Goal: Task Accomplishment & Management: Manage account settings

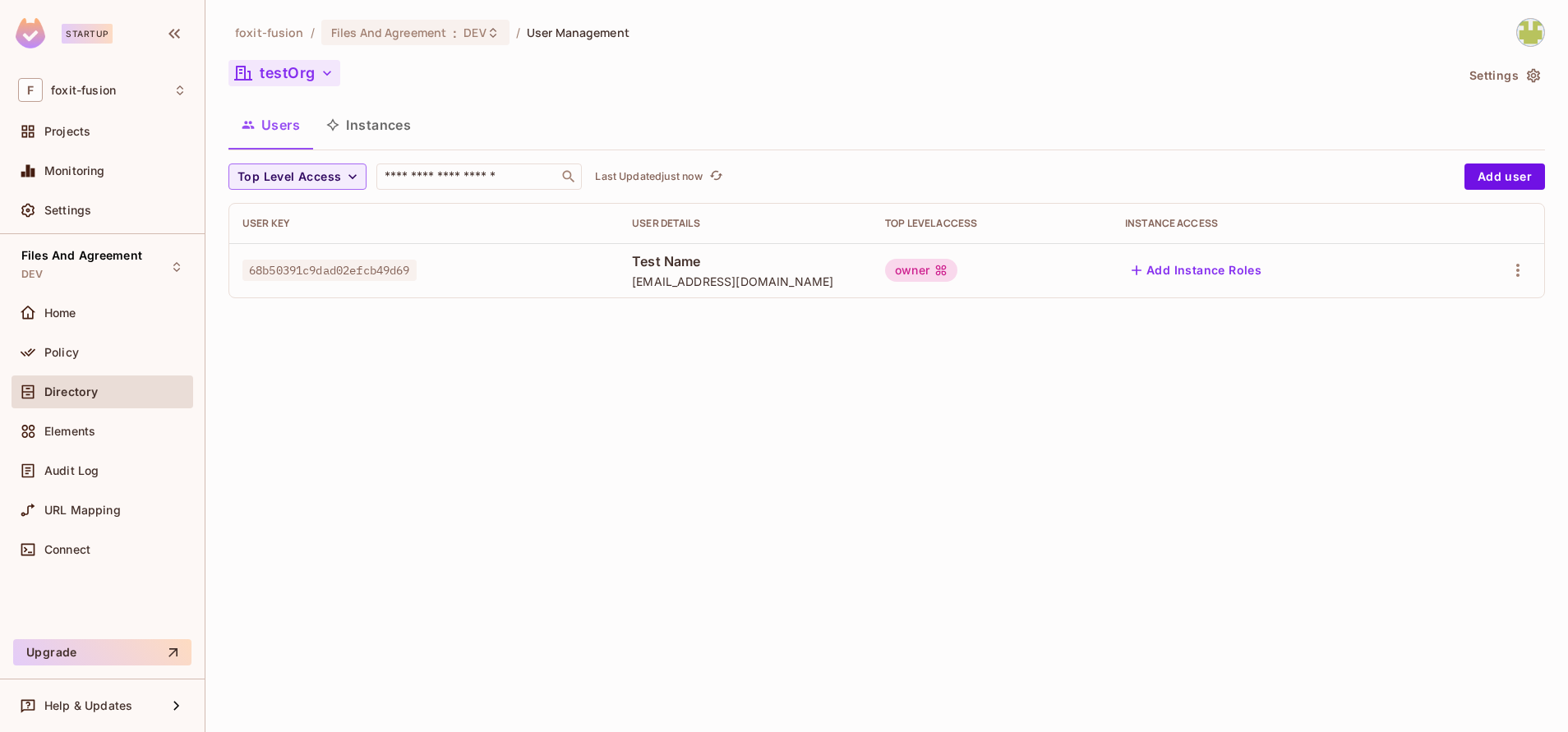
click at [316, 61] on button "testOrg" at bounding box center [284, 74] width 111 height 26
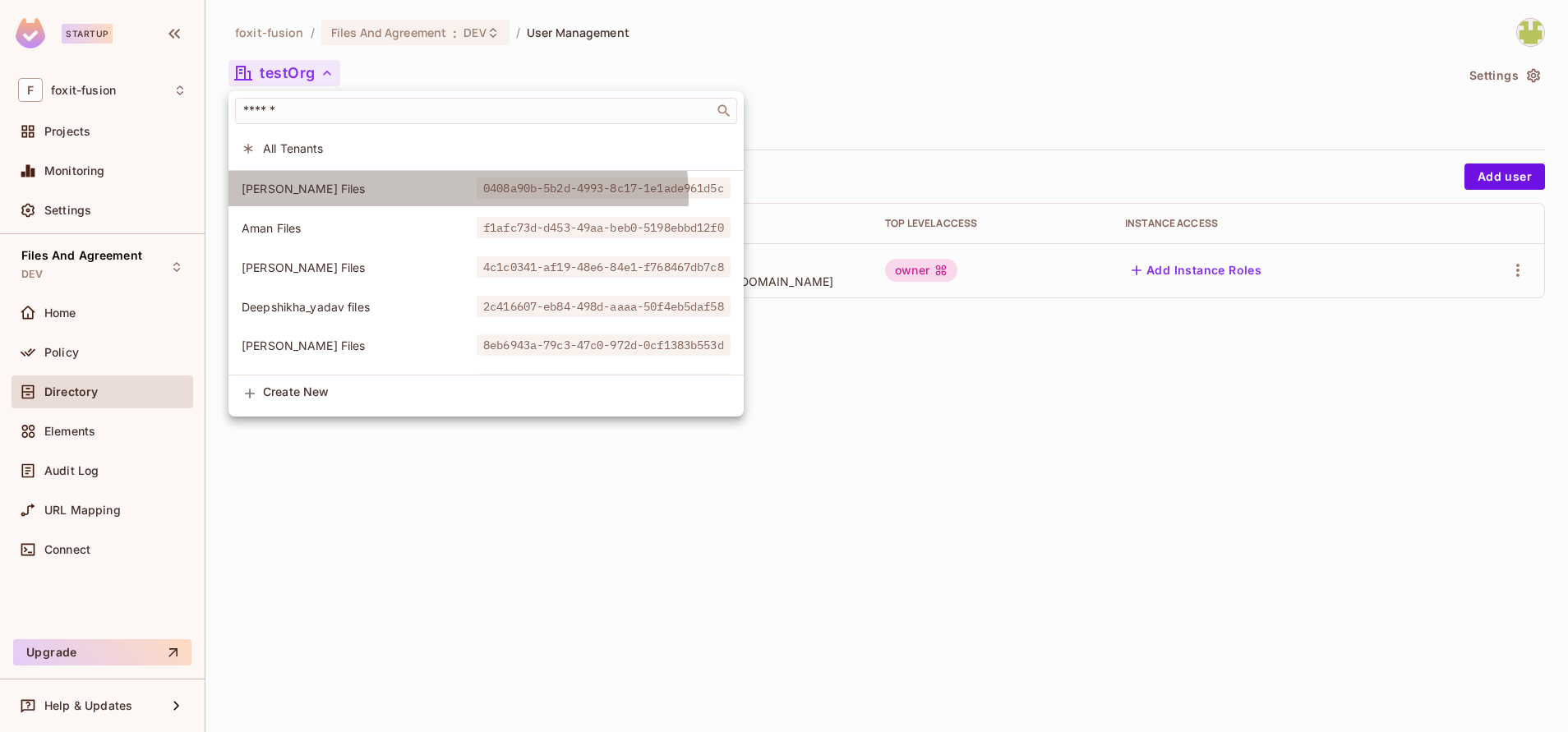
click at [476, 198] on span "0408a90b-5b2d-4993-8c17-1e1ade961d5c" at bounding box center [603, 188] width 254 height 22
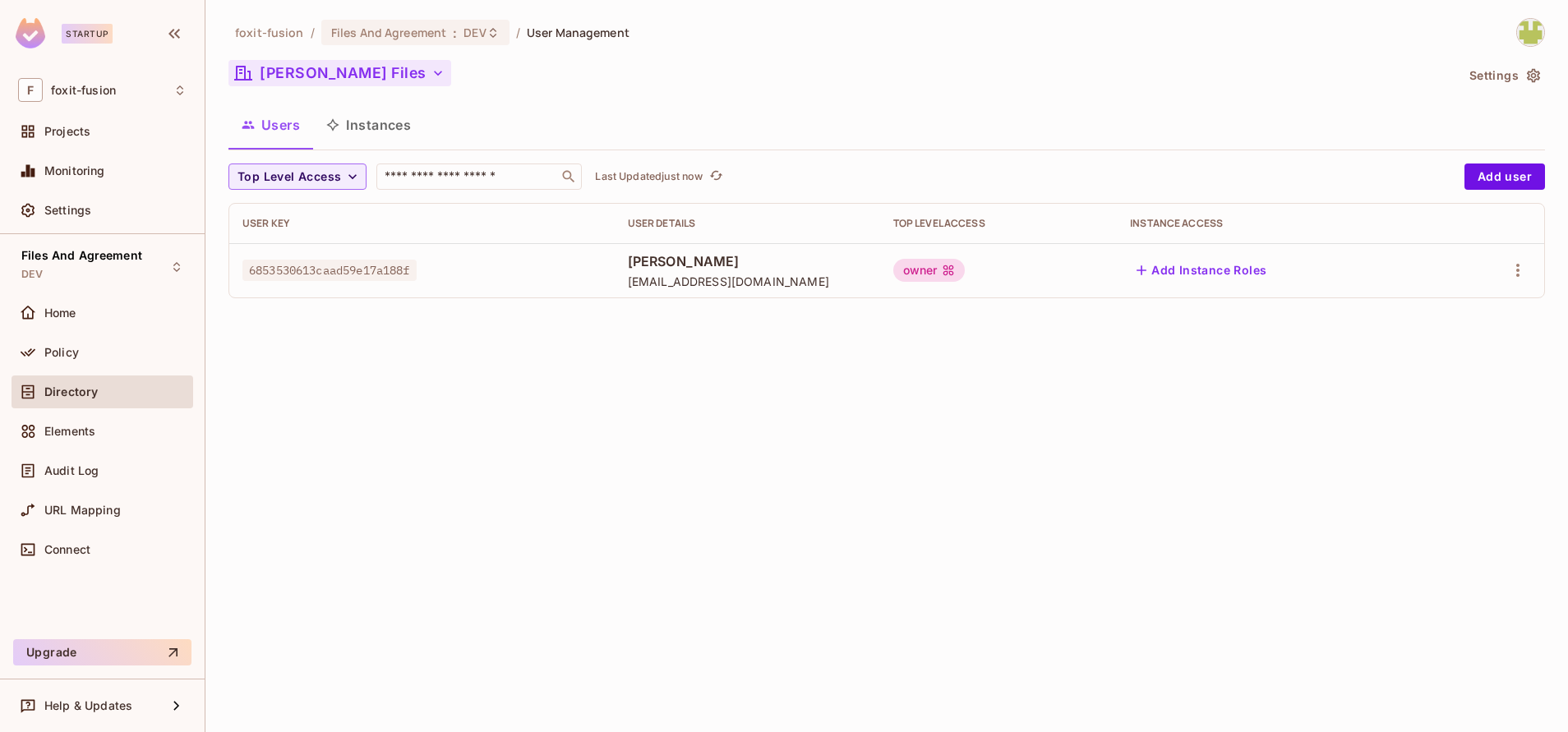
click at [286, 79] on button "[PERSON_NAME] Files" at bounding box center [340, 74] width 223 height 26
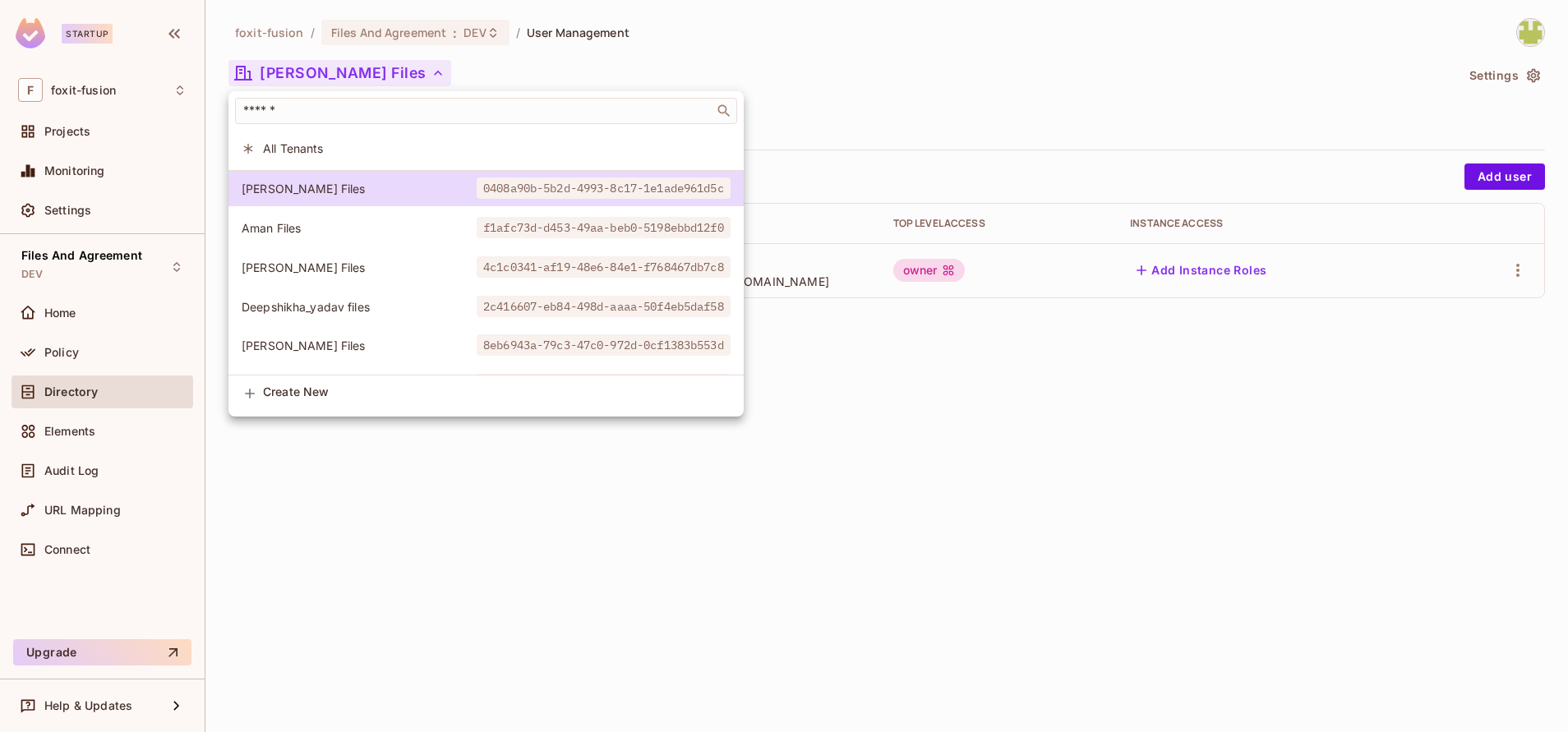
click at [929, 111] on div at bounding box center [784, 366] width 1568 height 732
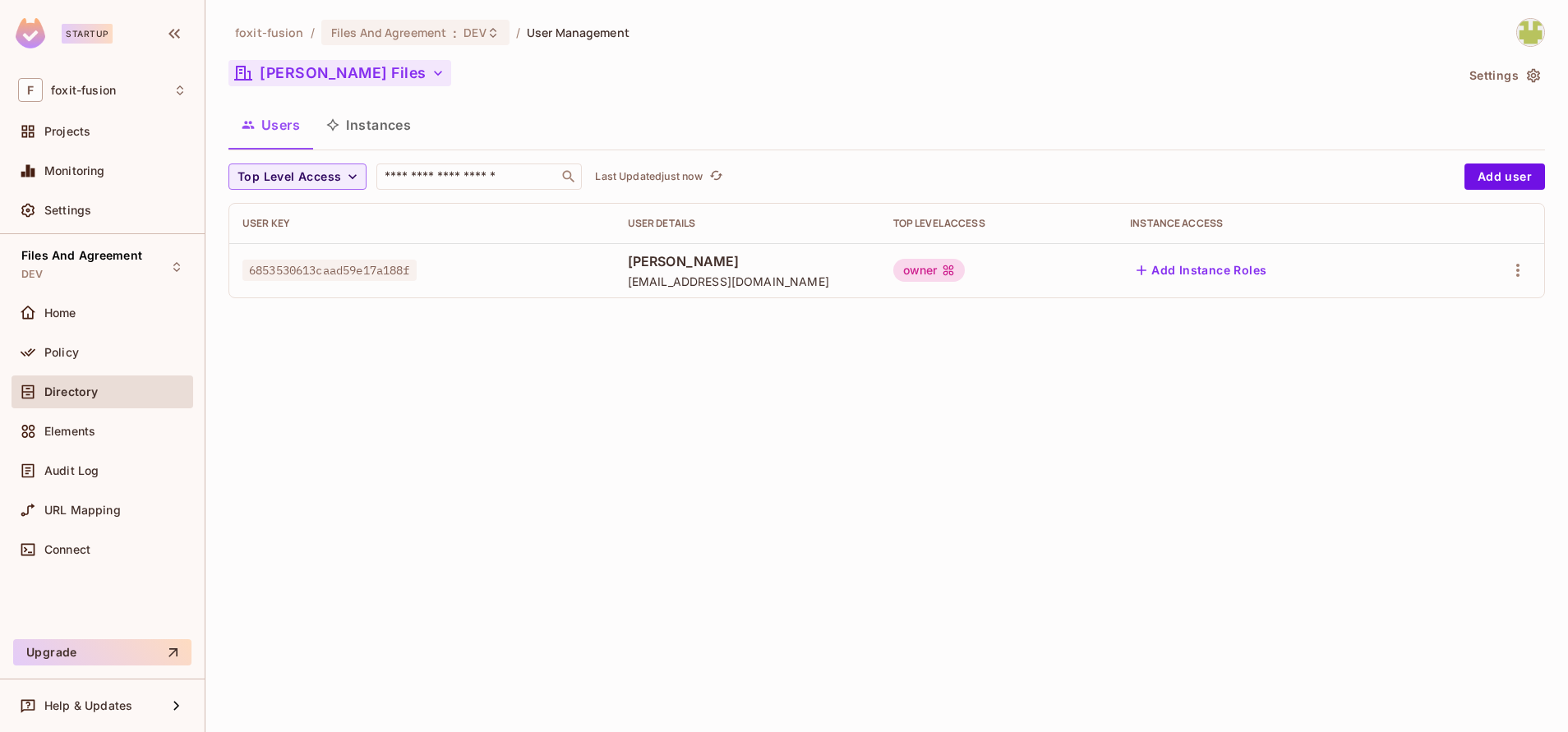
click at [357, 65] on button "[PERSON_NAME] Files" at bounding box center [340, 74] width 223 height 26
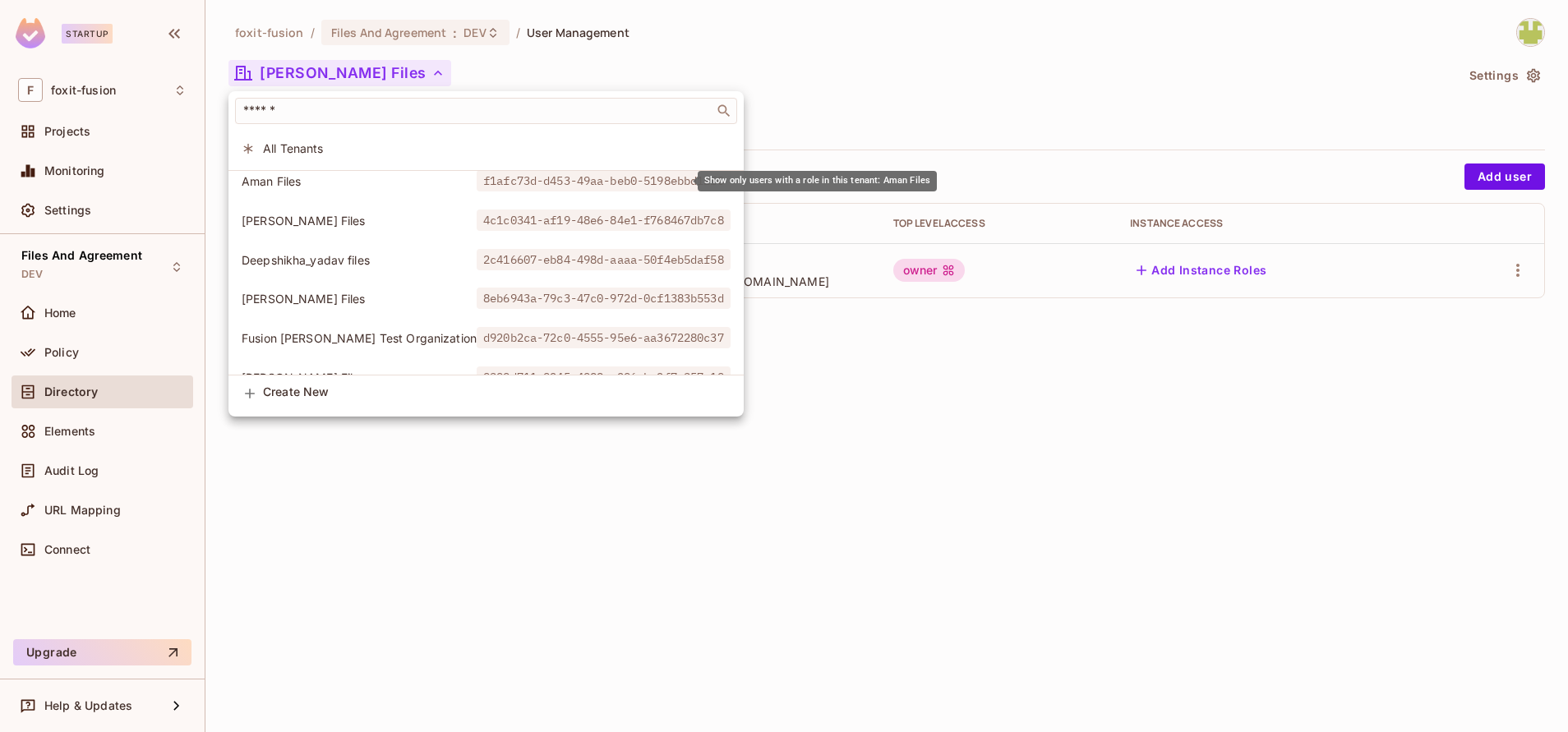
scroll to position [63, 0]
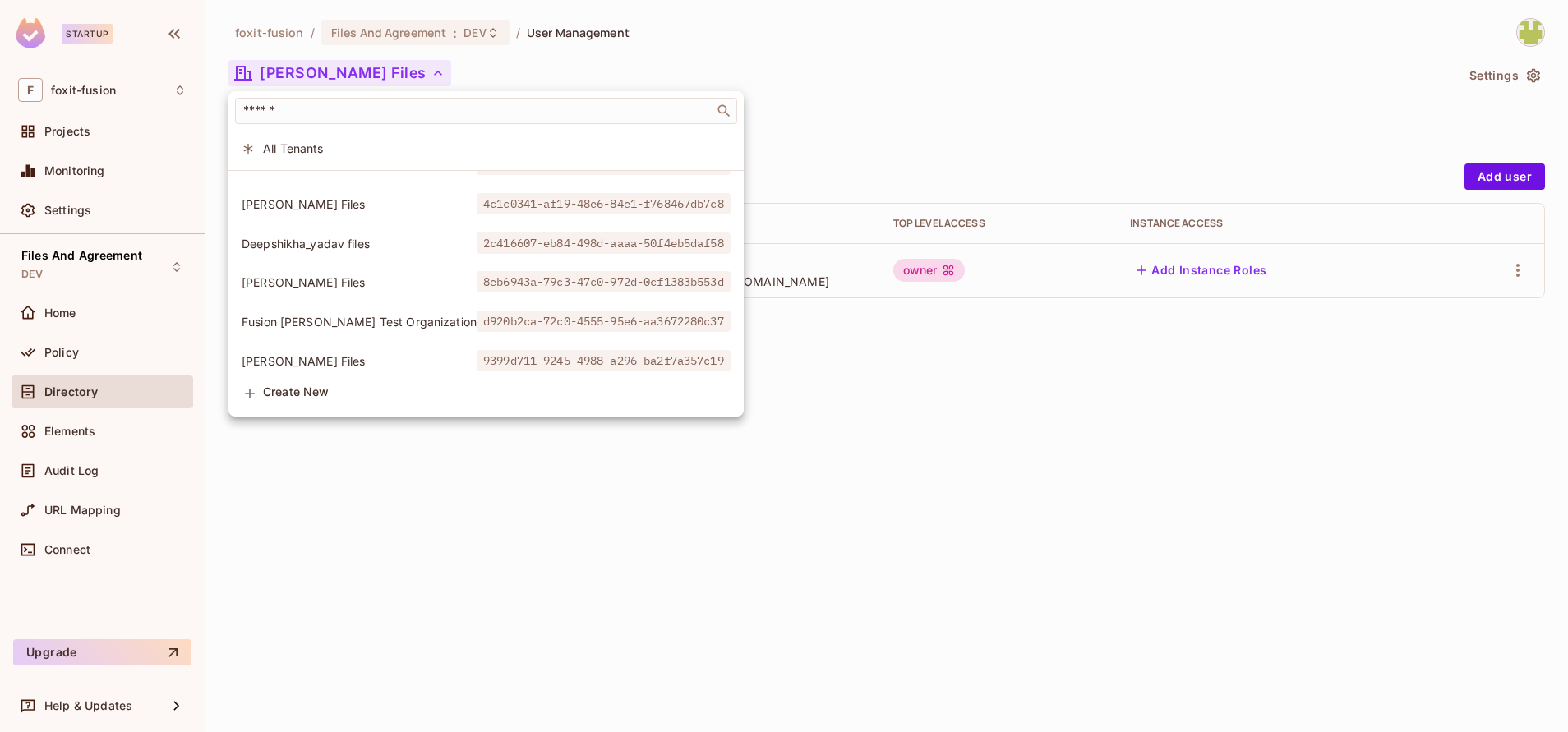
click at [846, 459] on div at bounding box center [784, 366] width 1568 height 732
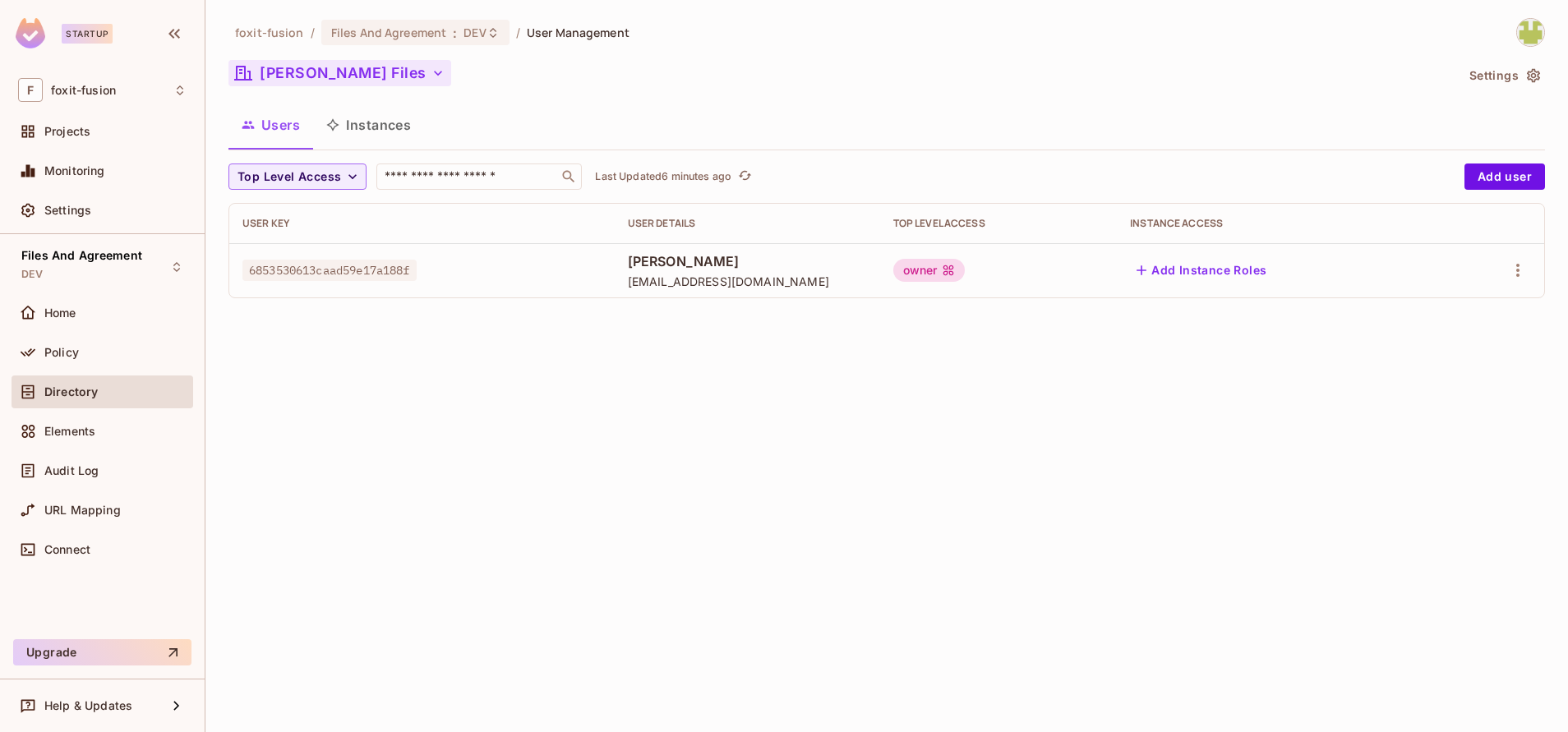
click at [307, 74] on button "[PERSON_NAME] Files" at bounding box center [340, 74] width 223 height 26
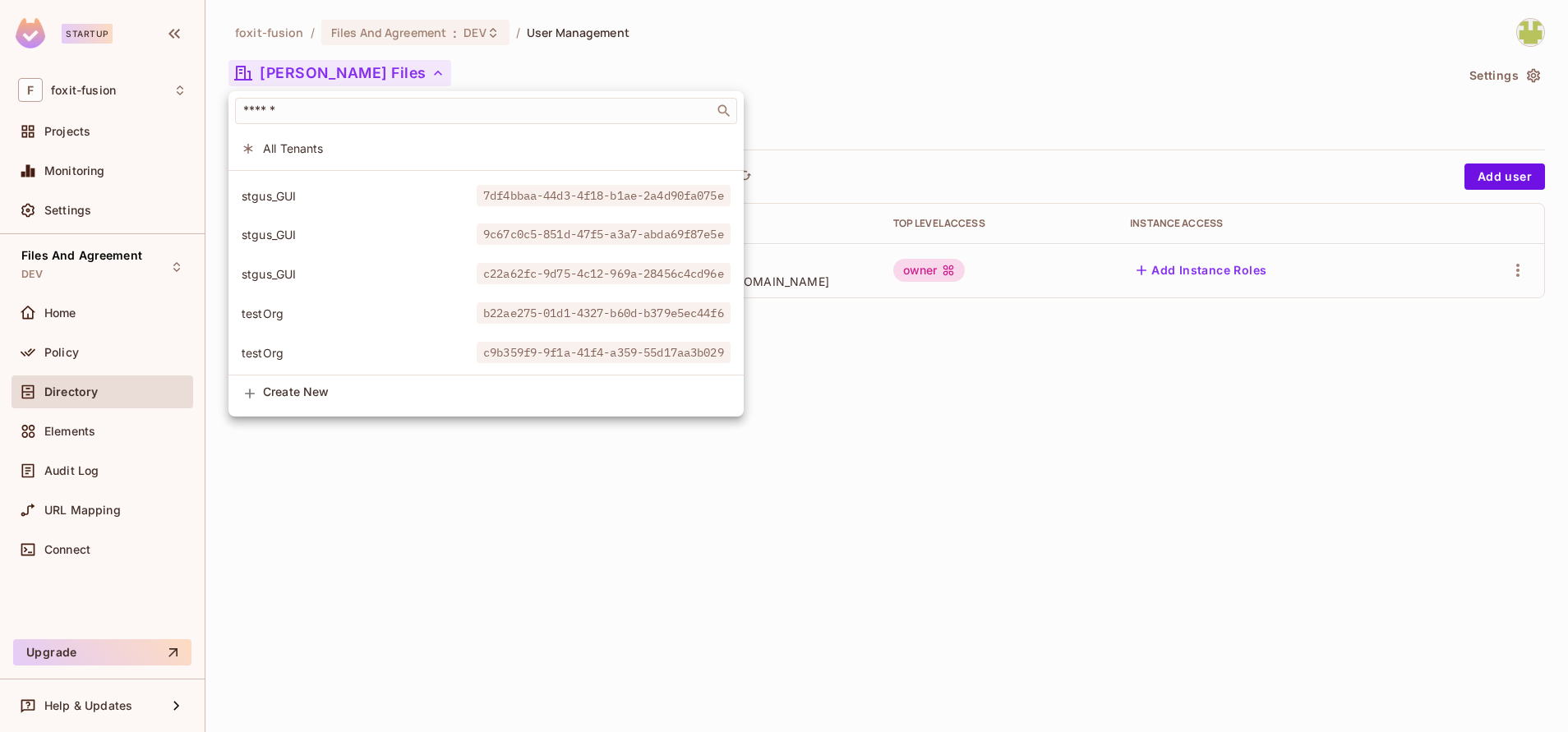
scroll to position [1212, 0]
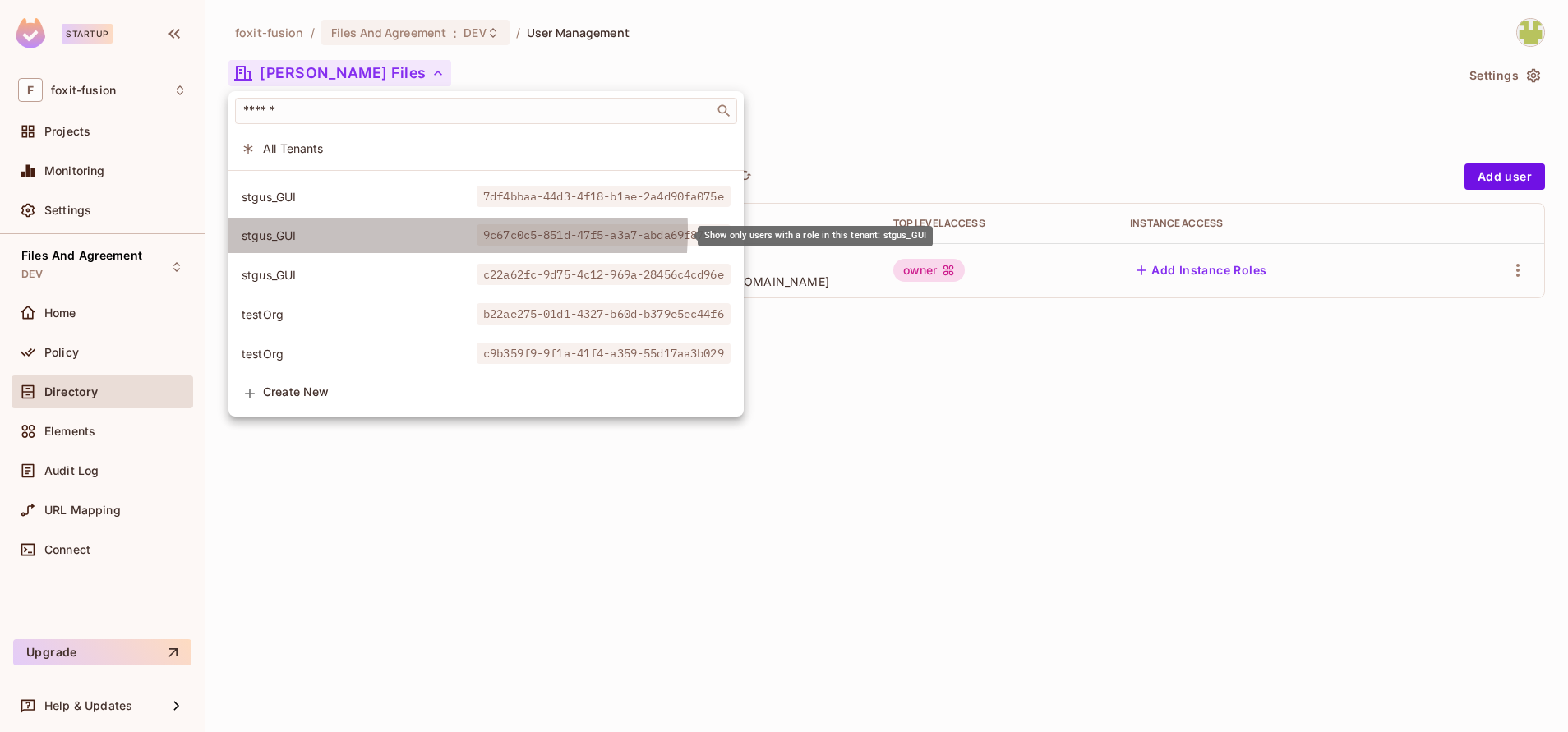
click at [406, 230] on span "stgus_GUI" at bounding box center [359, 235] width 235 height 16
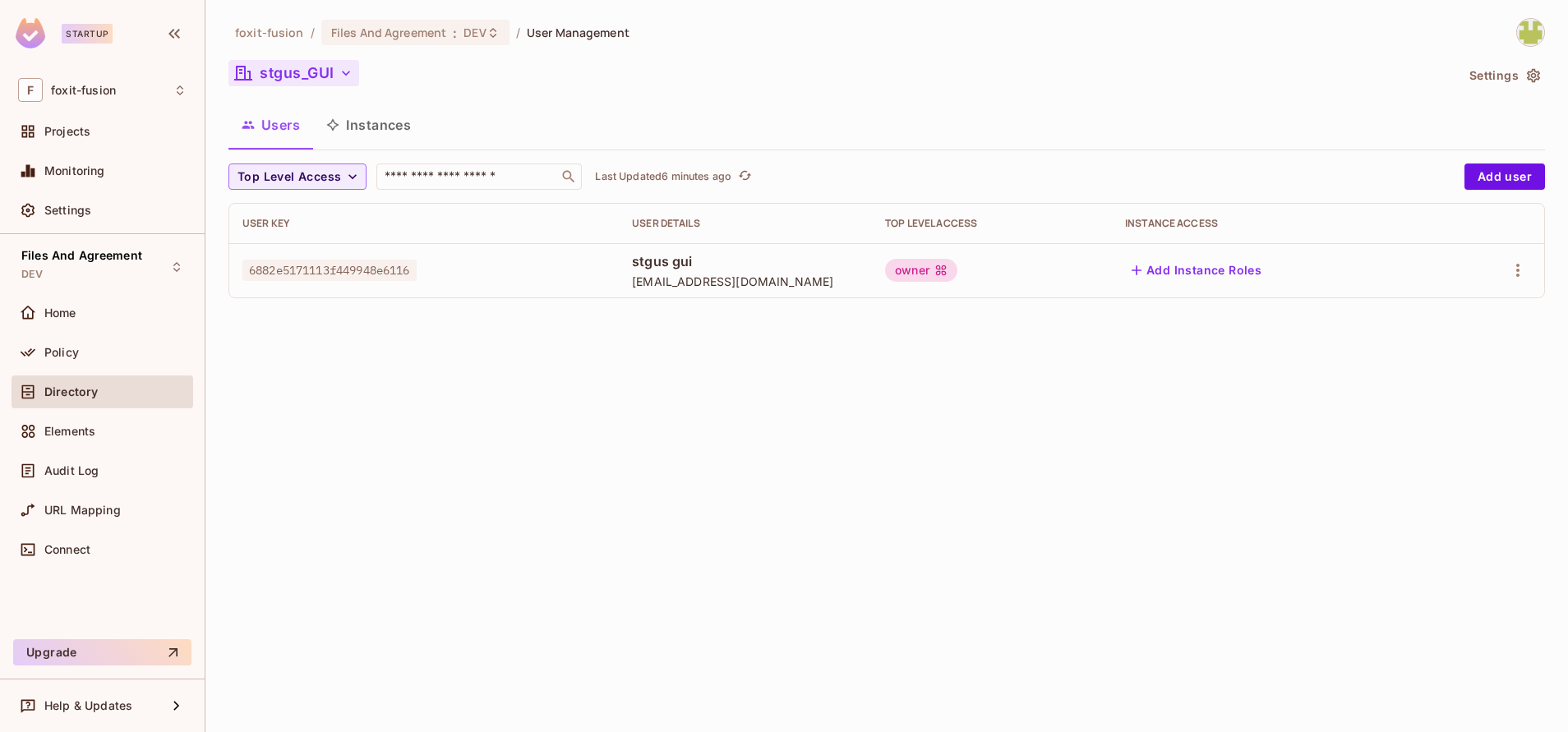
click at [278, 71] on button "stgus_GUI" at bounding box center [293, 74] width 131 height 26
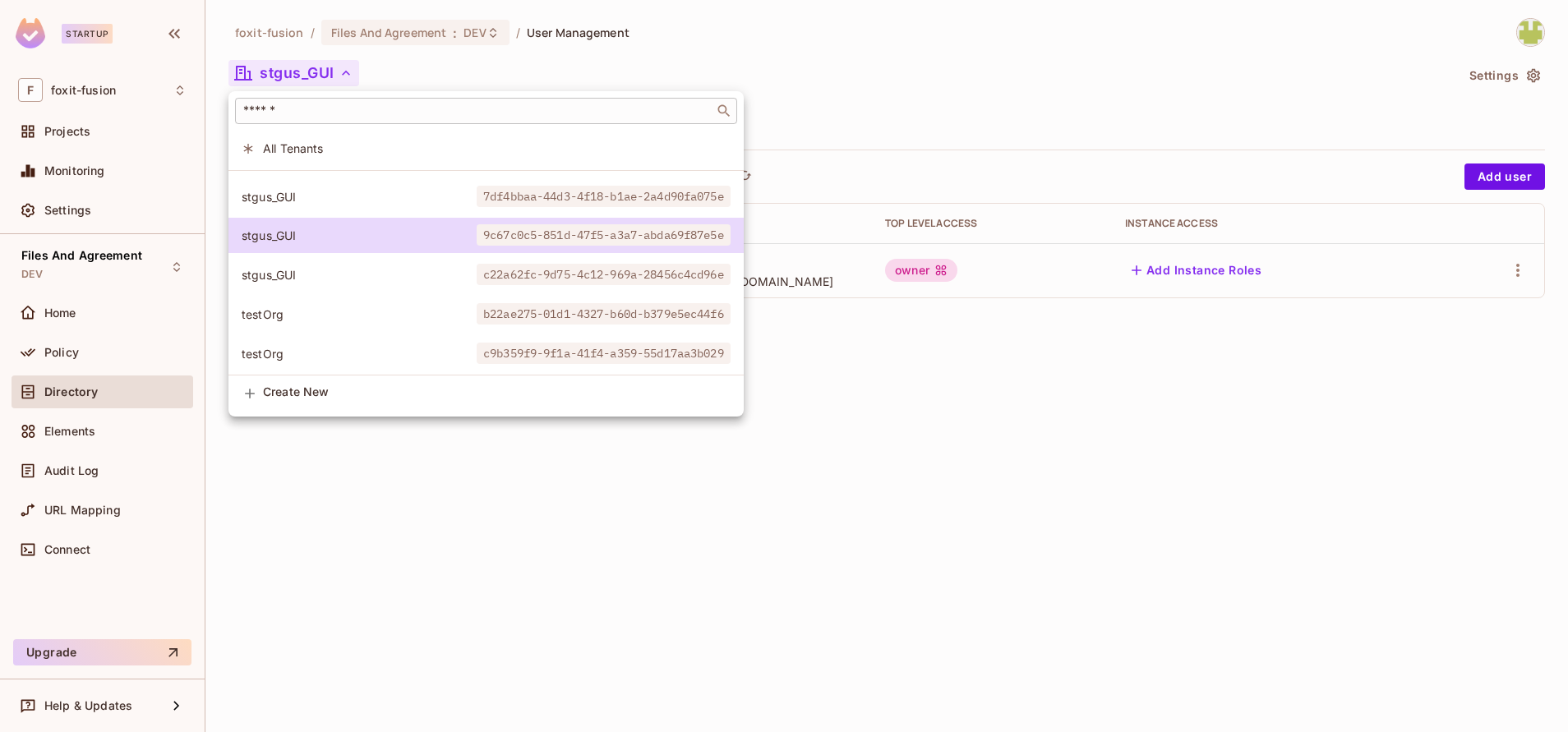
click at [356, 118] on input "text" at bounding box center [475, 110] width 470 height 16
paste input "**********"
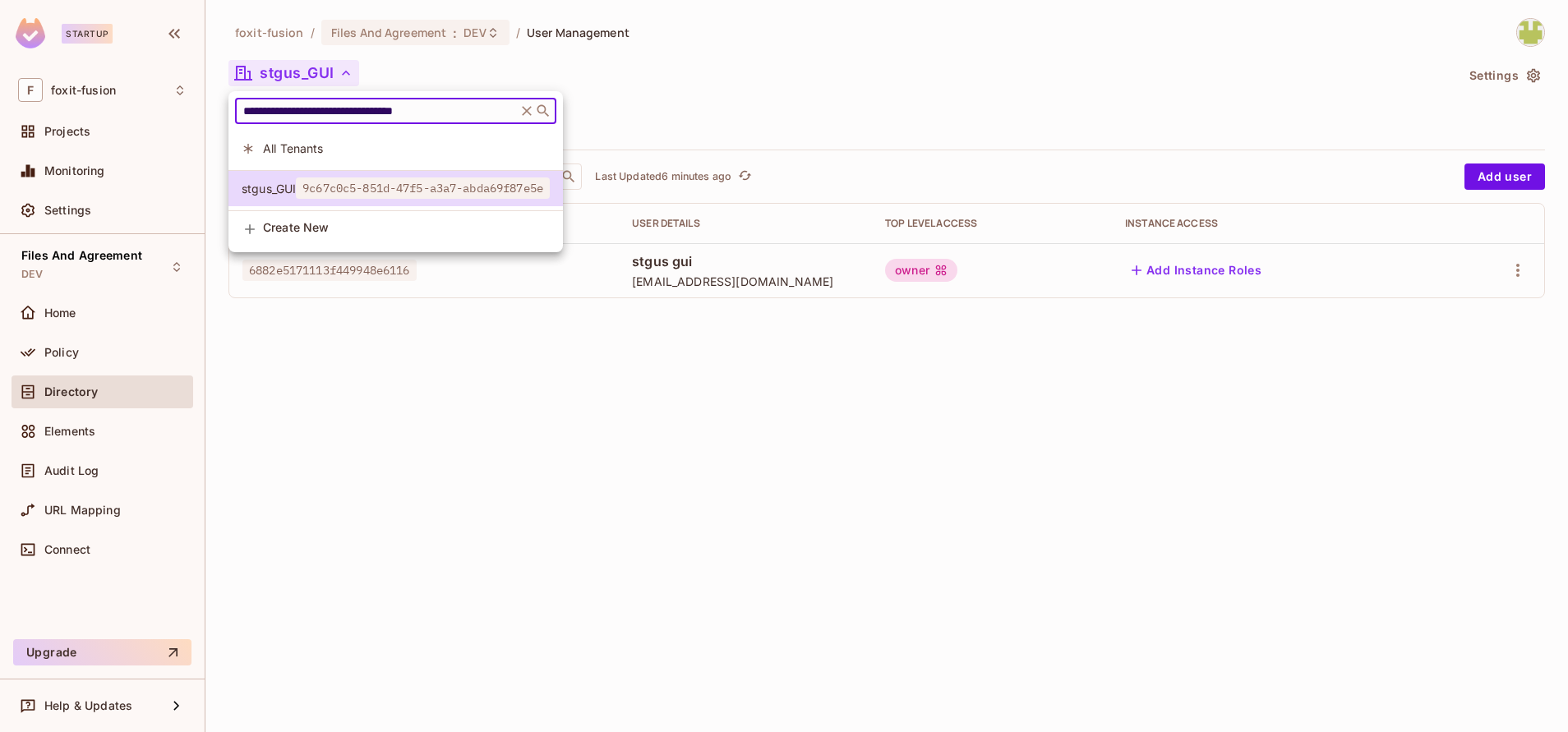
click at [422, 111] on input "**********" at bounding box center [375, 110] width 272 height 16
type input "**********"
click at [520, 178] on span "9c67c0c5-851d-47f5-a3a7-abda69f87e5e" at bounding box center [423, 188] width 254 height 22
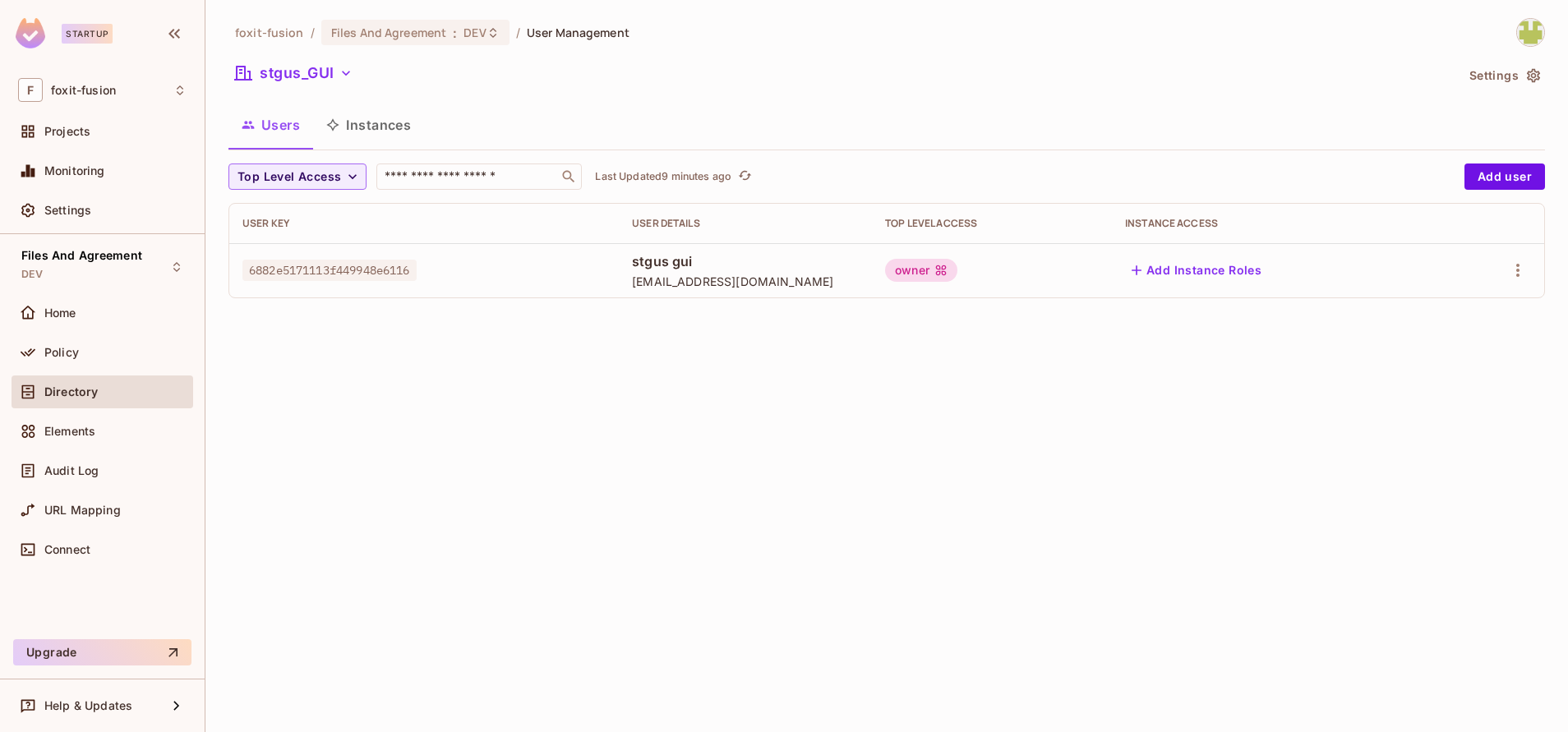
click at [320, 92] on div "foxit-fusion / Files And Agreement : DEV / User Management stgus_GUI Settings U…" at bounding box center [887, 164] width 1317 height 293
click at [308, 81] on button "stgus_GUI" at bounding box center [293, 74] width 131 height 26
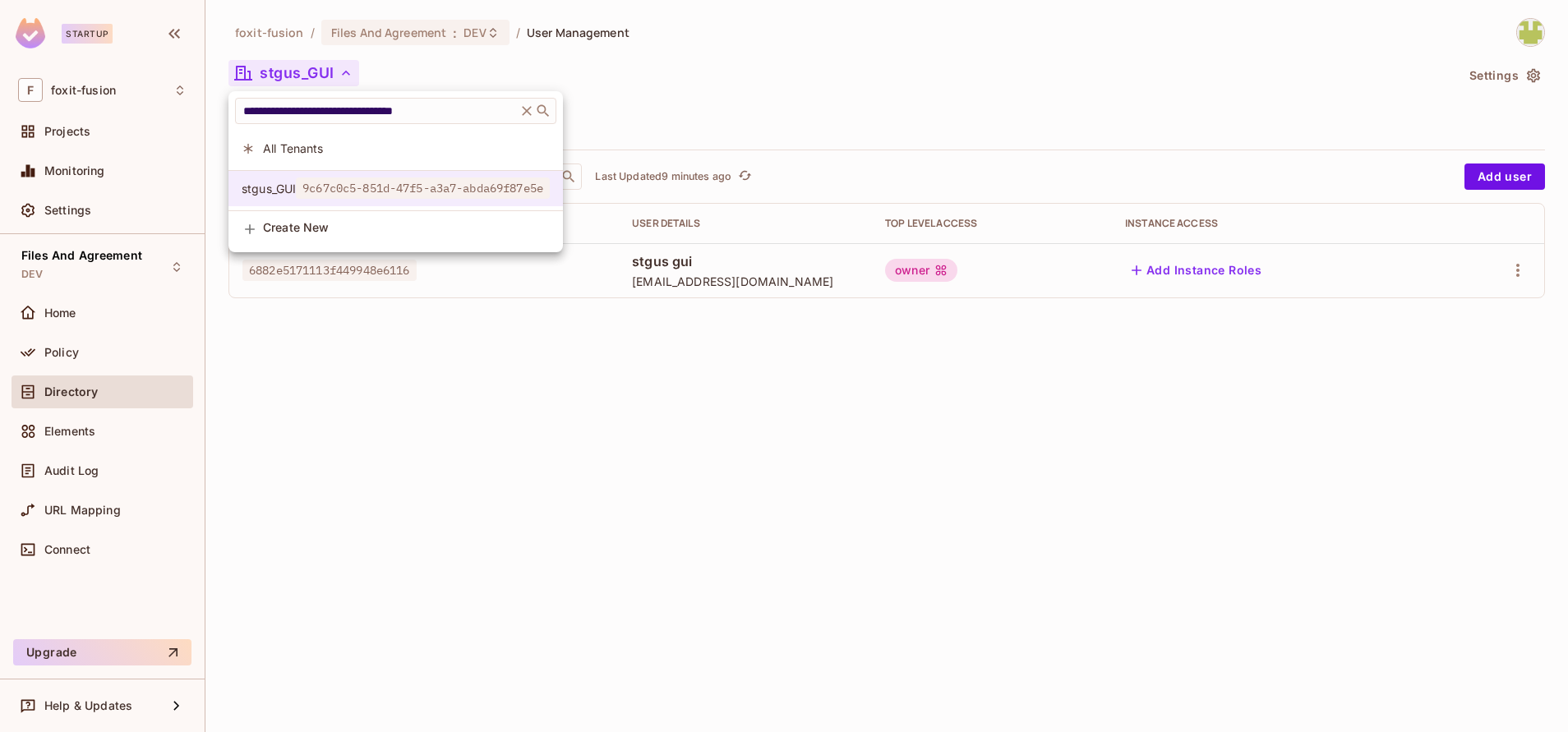
click at [449, 187] on span "9c67c0c5-851d-47f5-a3a7-abda69f87e5e" at bounding box center [423, 188] width 254 height 22
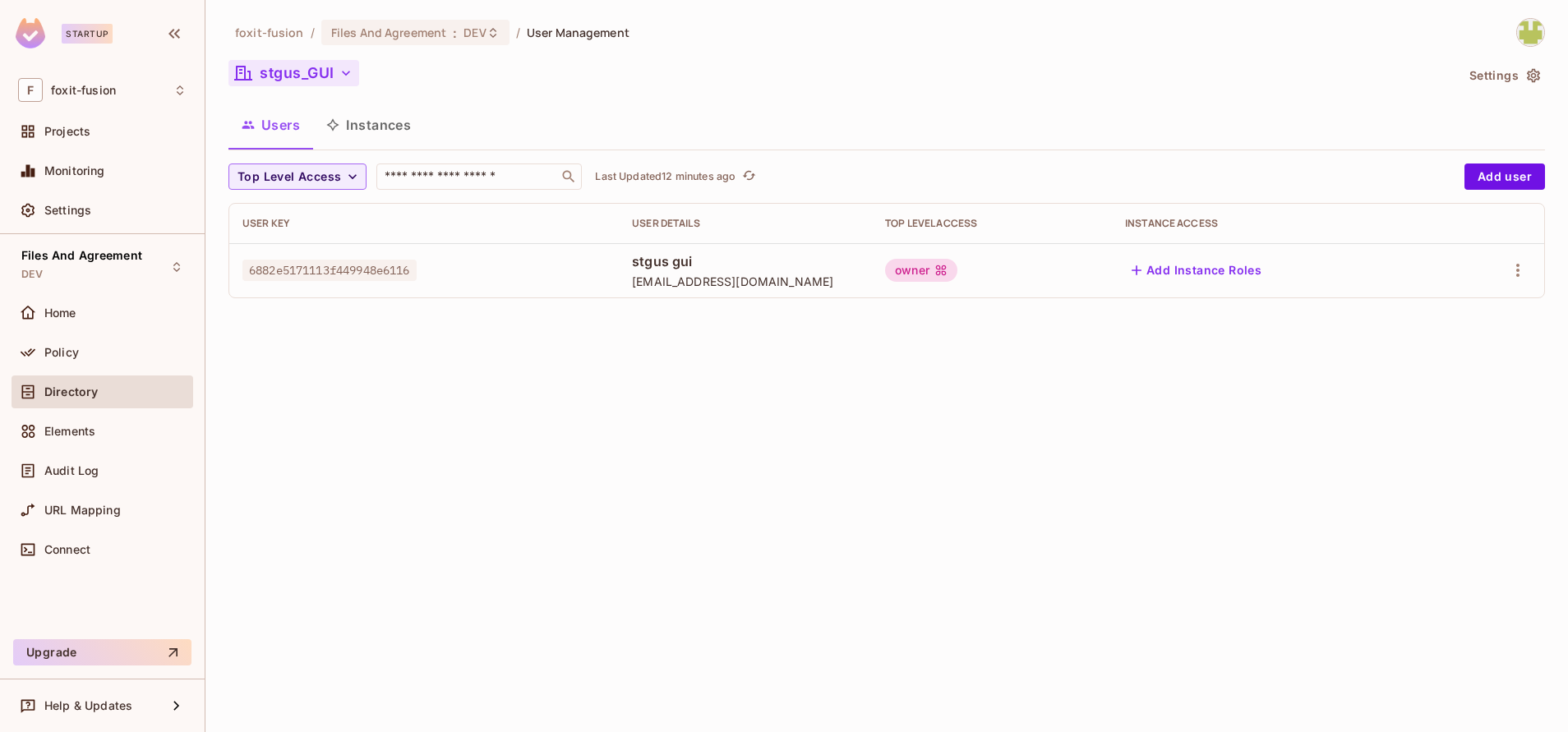
click at [325, 74] on button "stgus_GUI" at bounding box center [293, 74] width 131 height 26
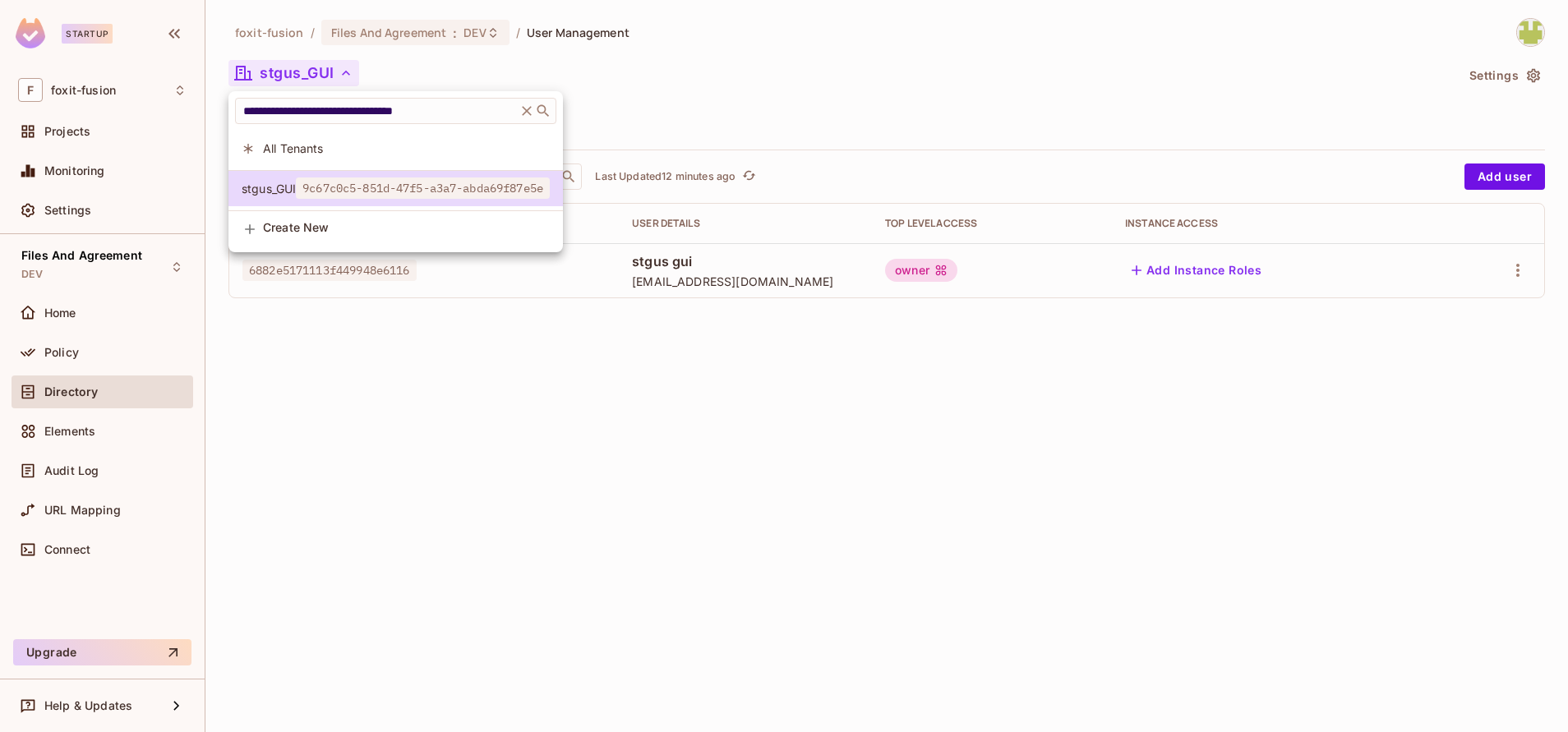
click at [788, 109] on div at bounding box center [784, 366] width 1568 height 732
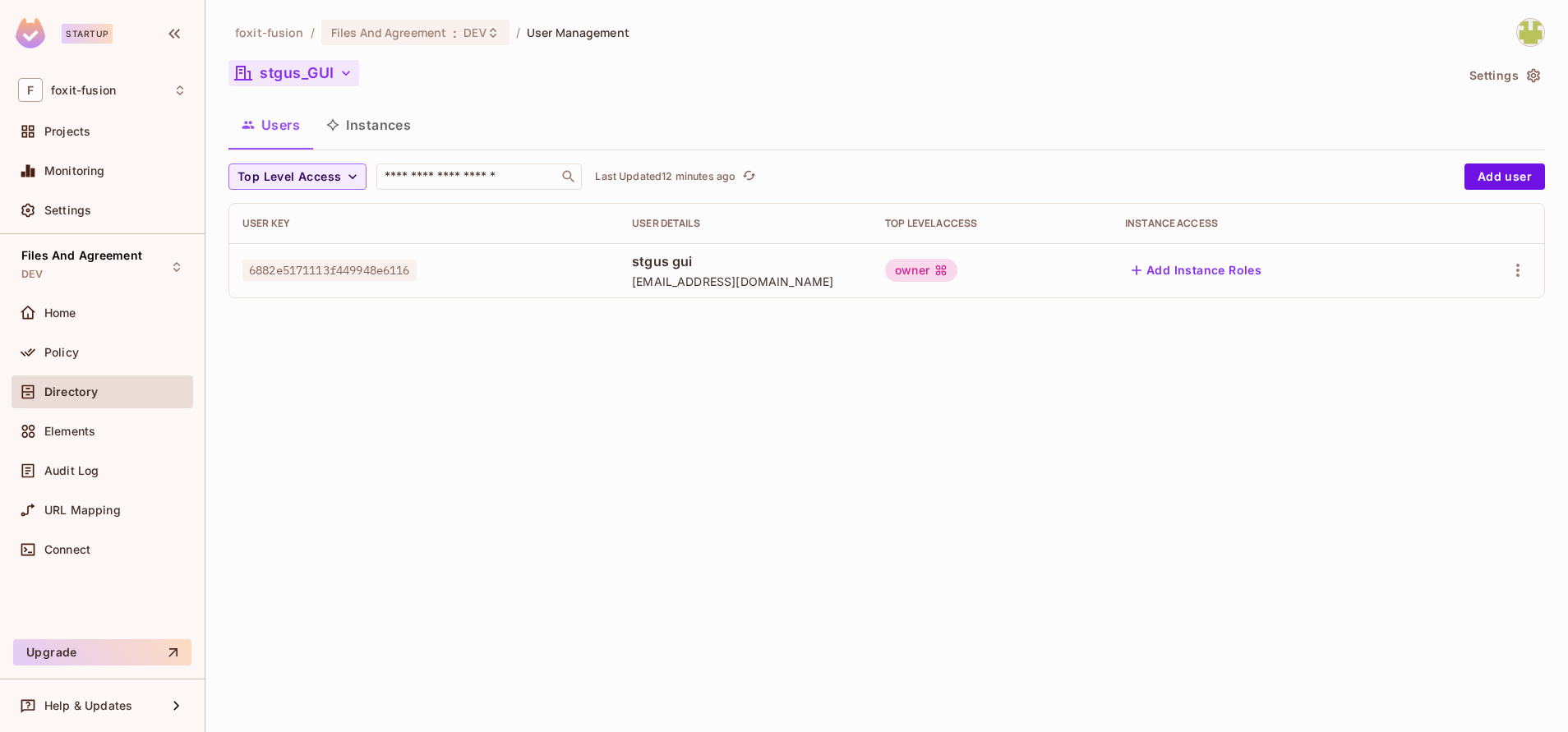
click at [343, 80] on icon "button" at bounding box center [345, 73] width 16 height 16
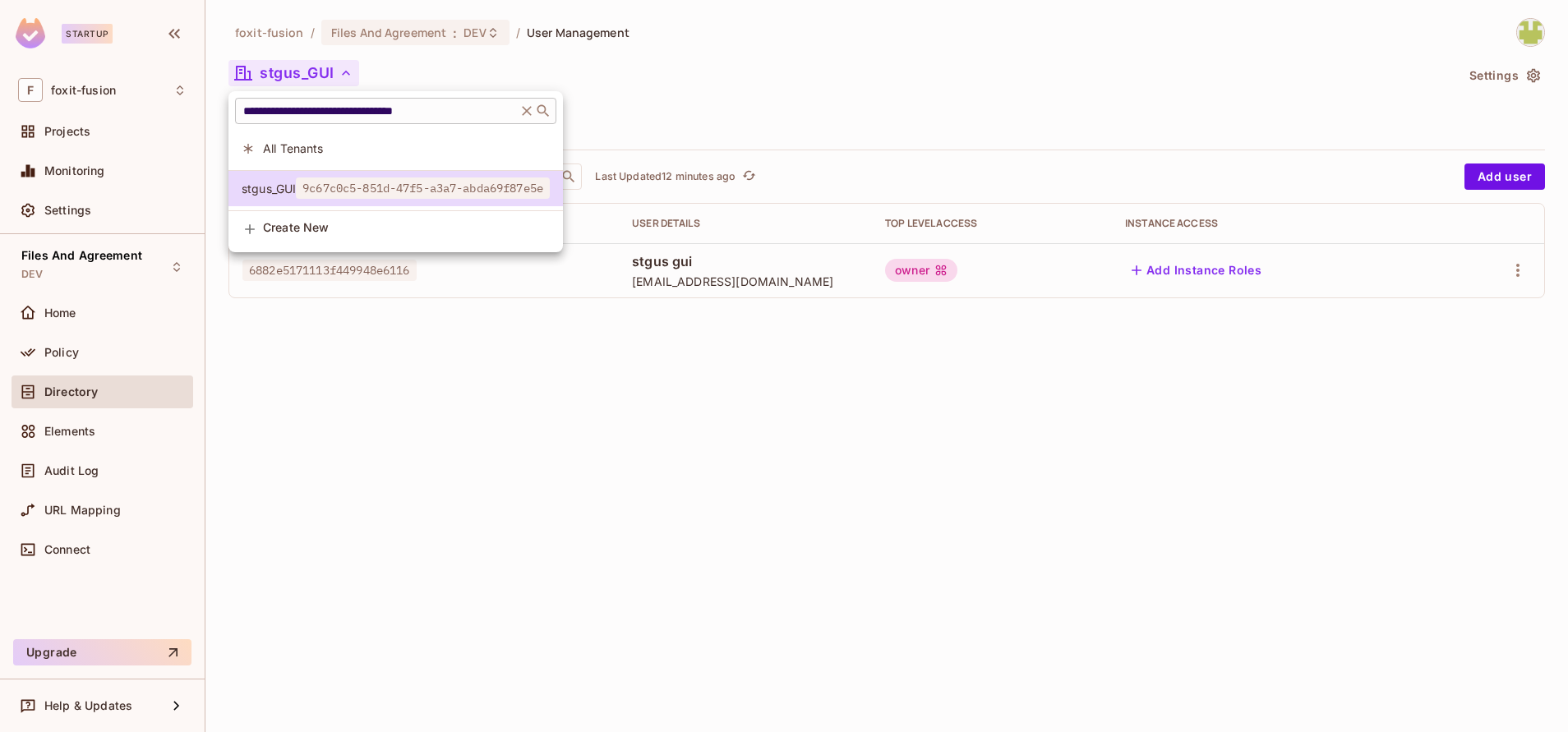
click at [484, 103] on input "**********" at bounding box center [375, 110] width 272 height 16
click at [543, 187] on span "9c67c0c5-851d-47f5-a3a7-abda69f87e5e" at bounding box center [423, 188] width 254 height 22
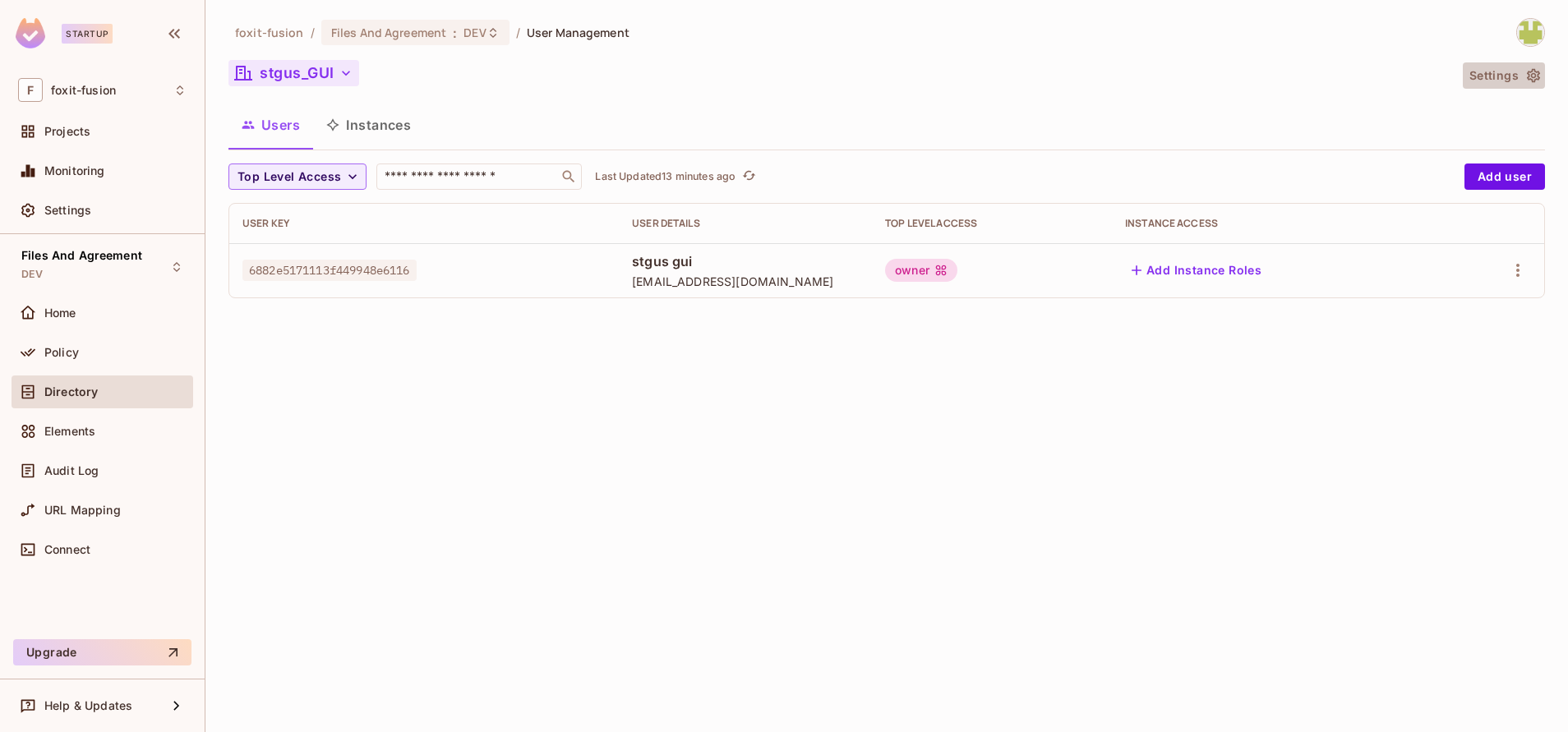
click at [1533, 86] on button "Settings" at bounding box center [1504, 75] width 82 height 26
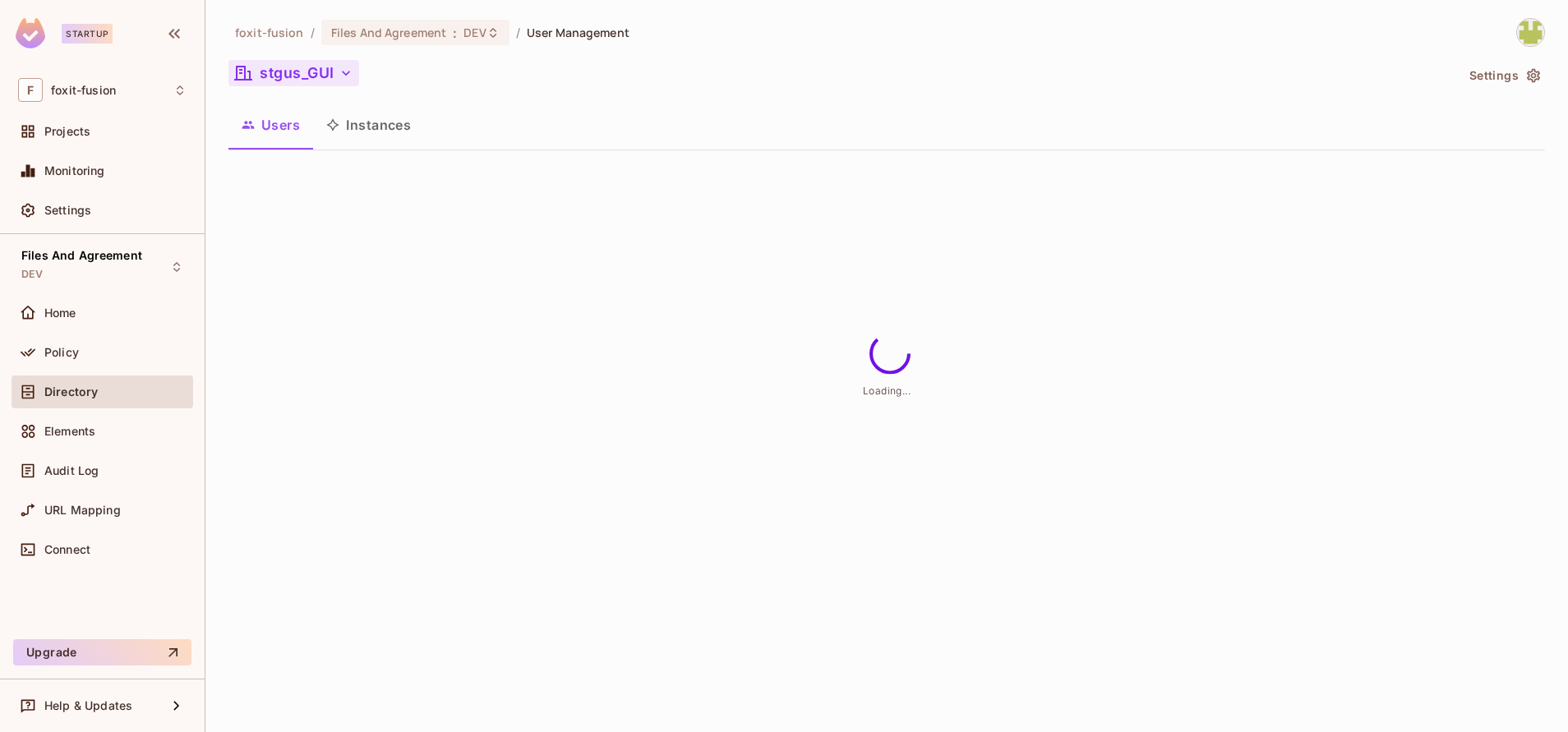
click at [330, 50] on div "foxit-fusion / Files And Agreement : DEV / User Management stgus_GUI Settings L…" at bounding box center [887, 91] width 1317 height 145
click at [324, 72] on button "stgus_GUI" at bounding box center [293, 74] width 131 height 26
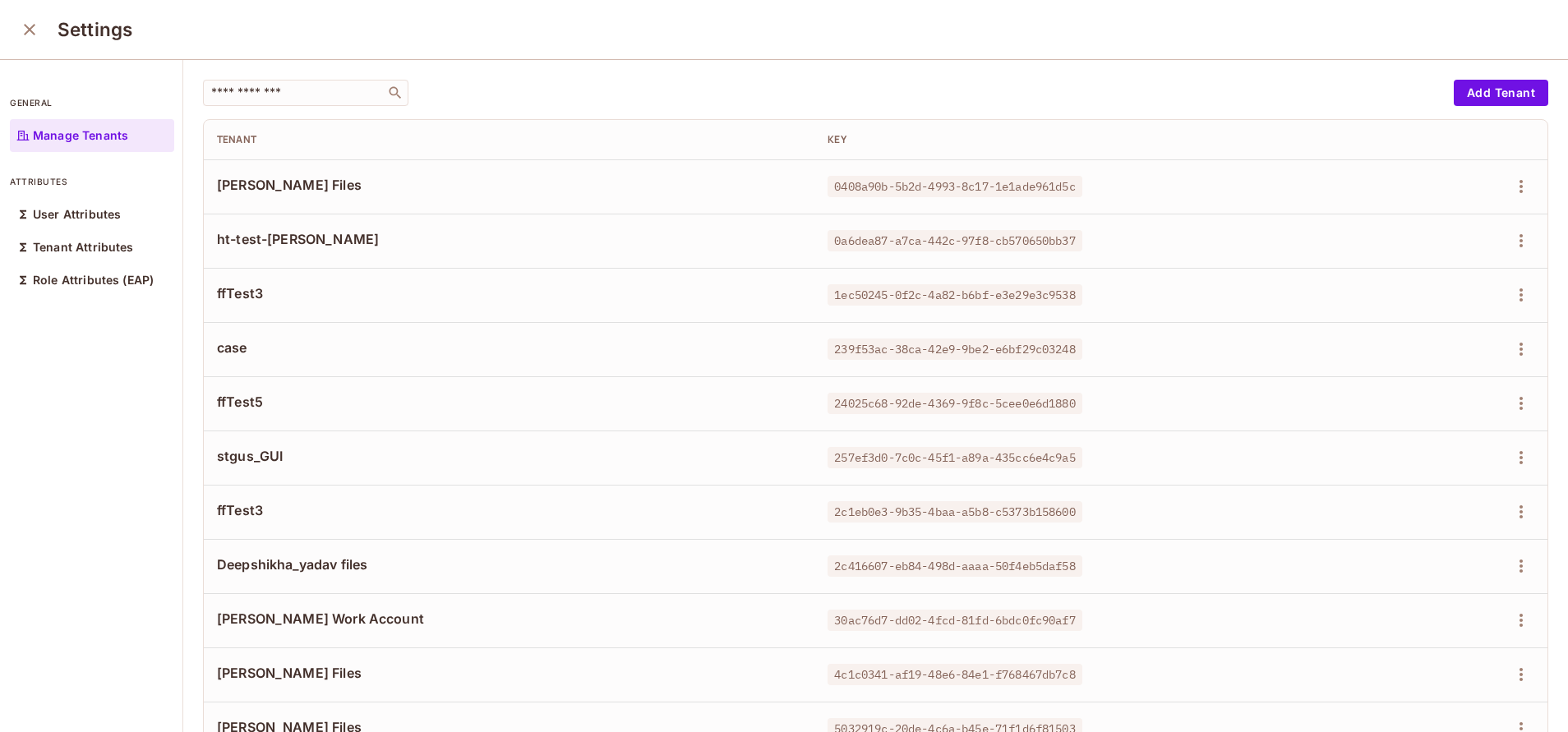
click at [746, 232] on span "ht-test-[PERSON_NAME]" at bounding box center [509, 239] width 584 height 18
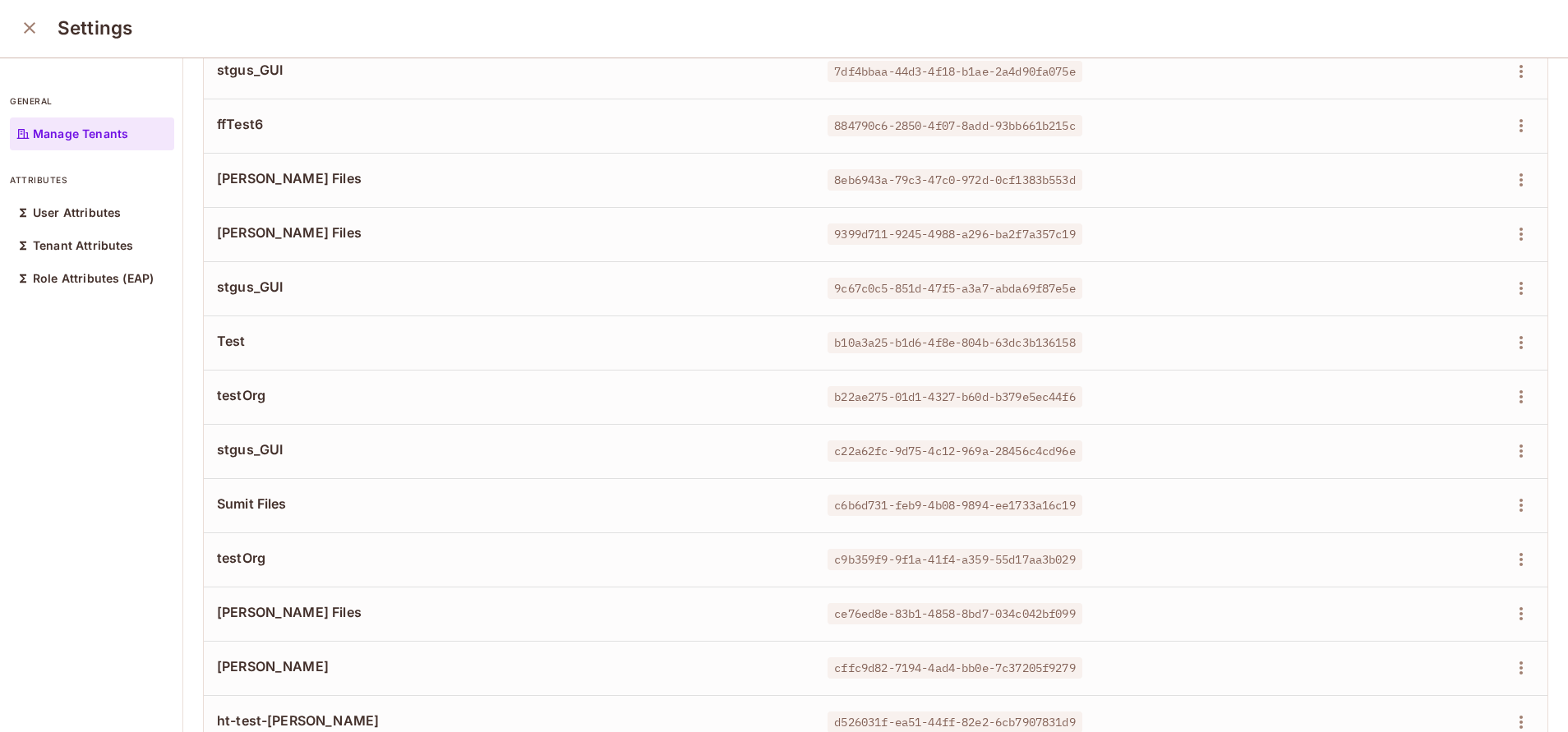
scroll to position [1034, 0]
click at [261, 298] on div "stgus_GUI" at bounding box center [509, 290] width 584 height 22
click at [25, 32] on icon "close" at bounding box center [29, 28] width 11 height 11
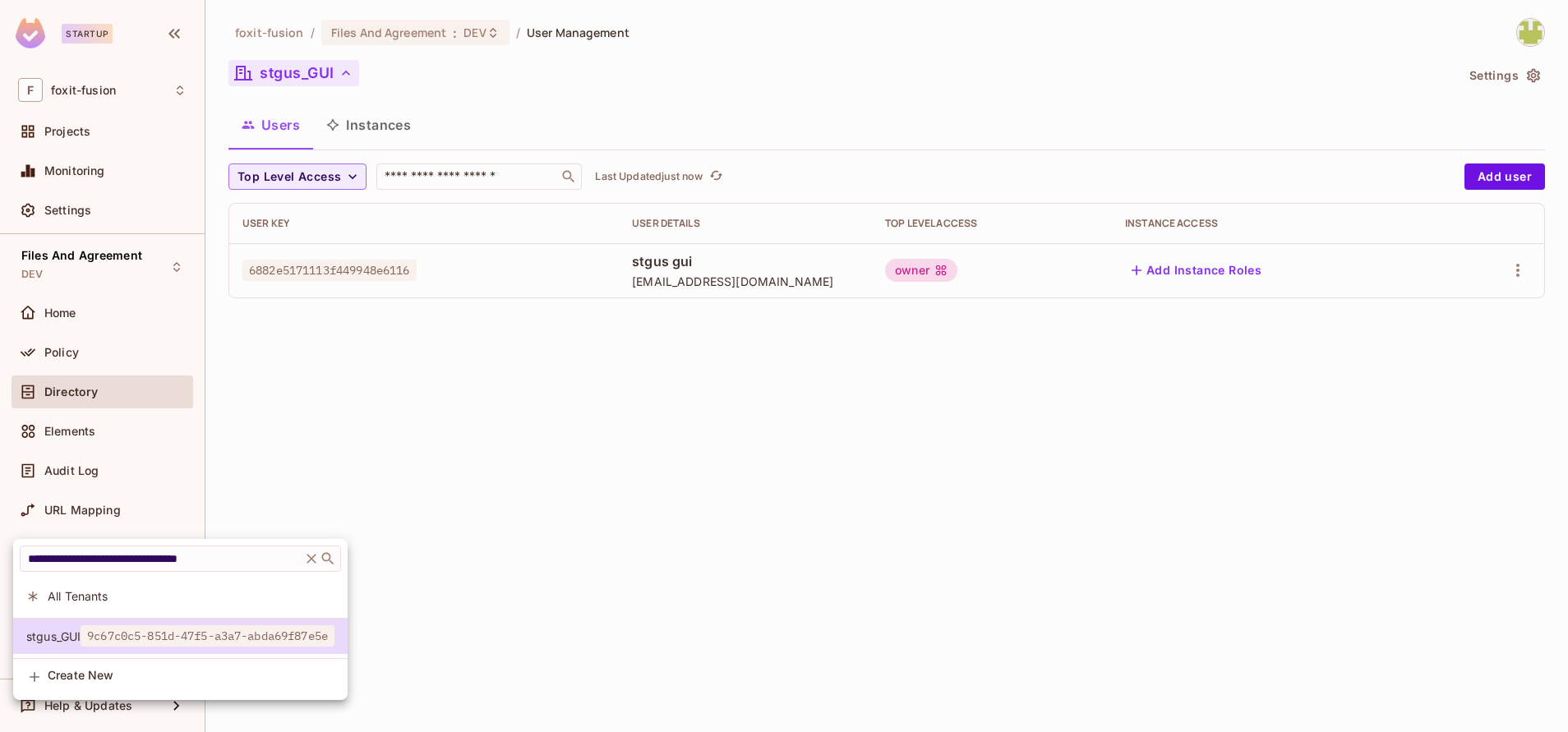
click at [584, 464] on div at bounding box center [784, 366] width 1568 height 732
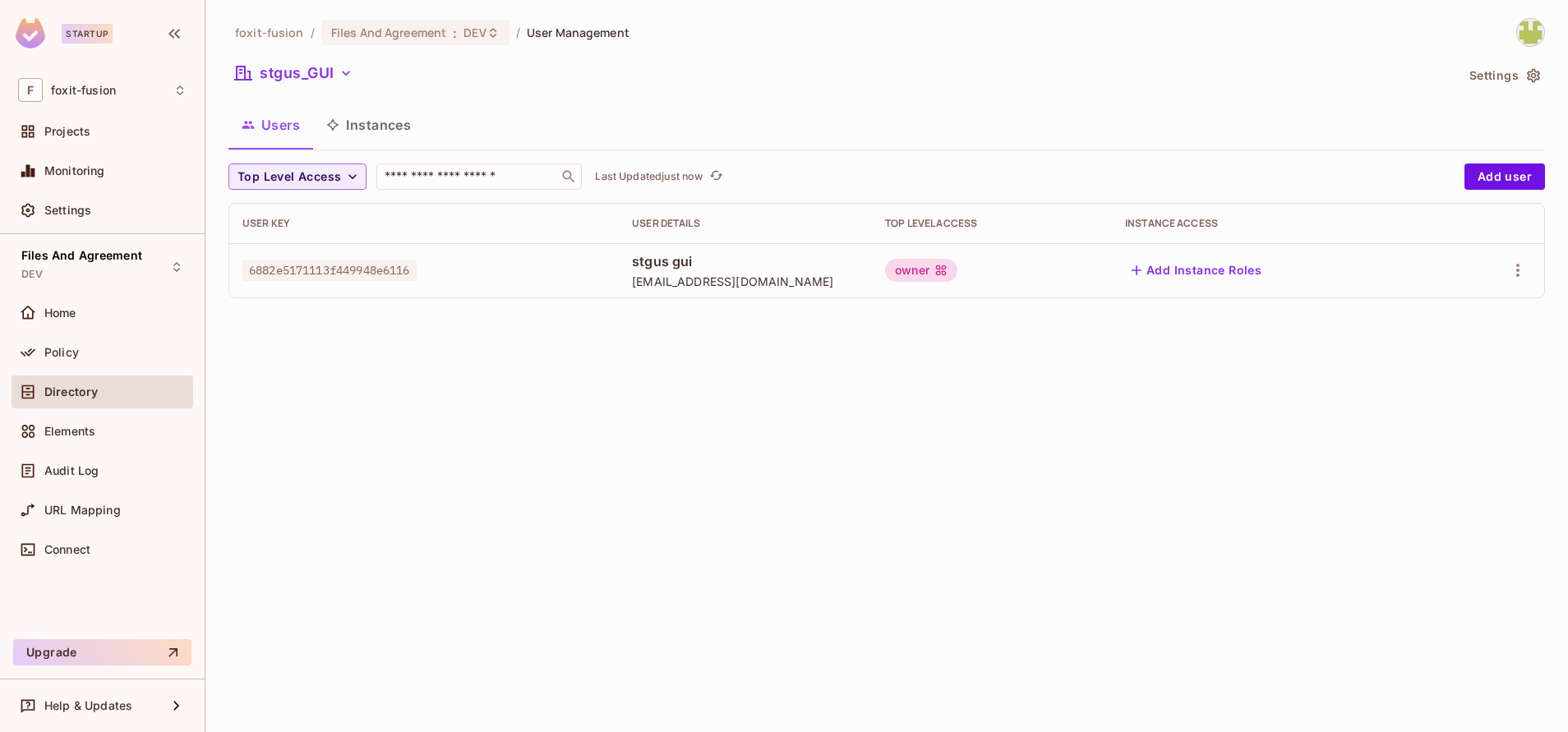
click at [1531, 202] on div "Top Level Access ​ Last Updated just now Add user User Key User Details Top Lev…" at bounding box center [887, 230] width 1317 height 135
click at [1493, 180] on button "Add user" at bounding box center [1505, 176] width 80 height 26
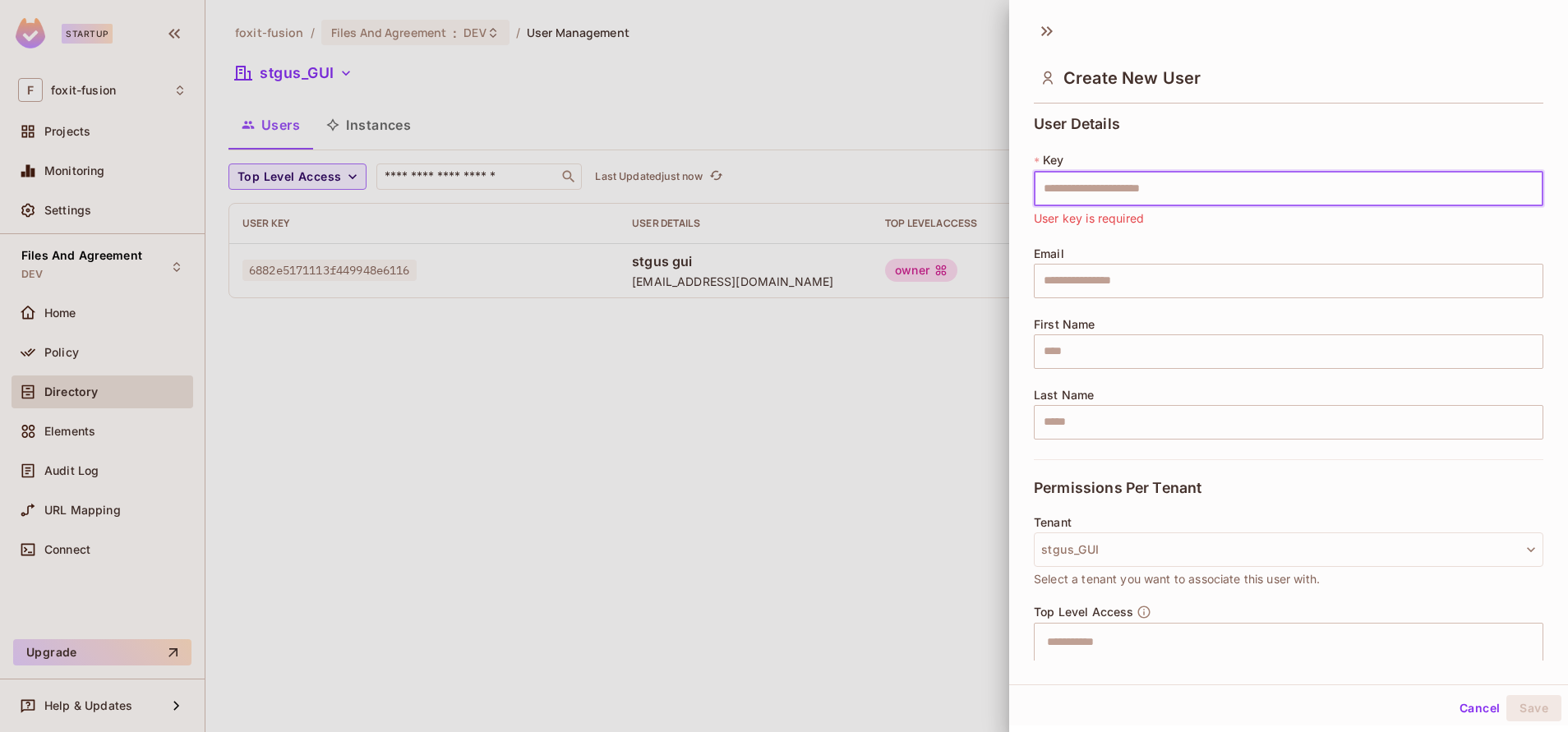
click at [1196, 190] on input "text" at bounding box center [1289, 189] width 509 height 35
paste input "**********"
type input "**********"
click at [1095, 267] on input "text" at bounding box center [1289, 281] width 509 height 35
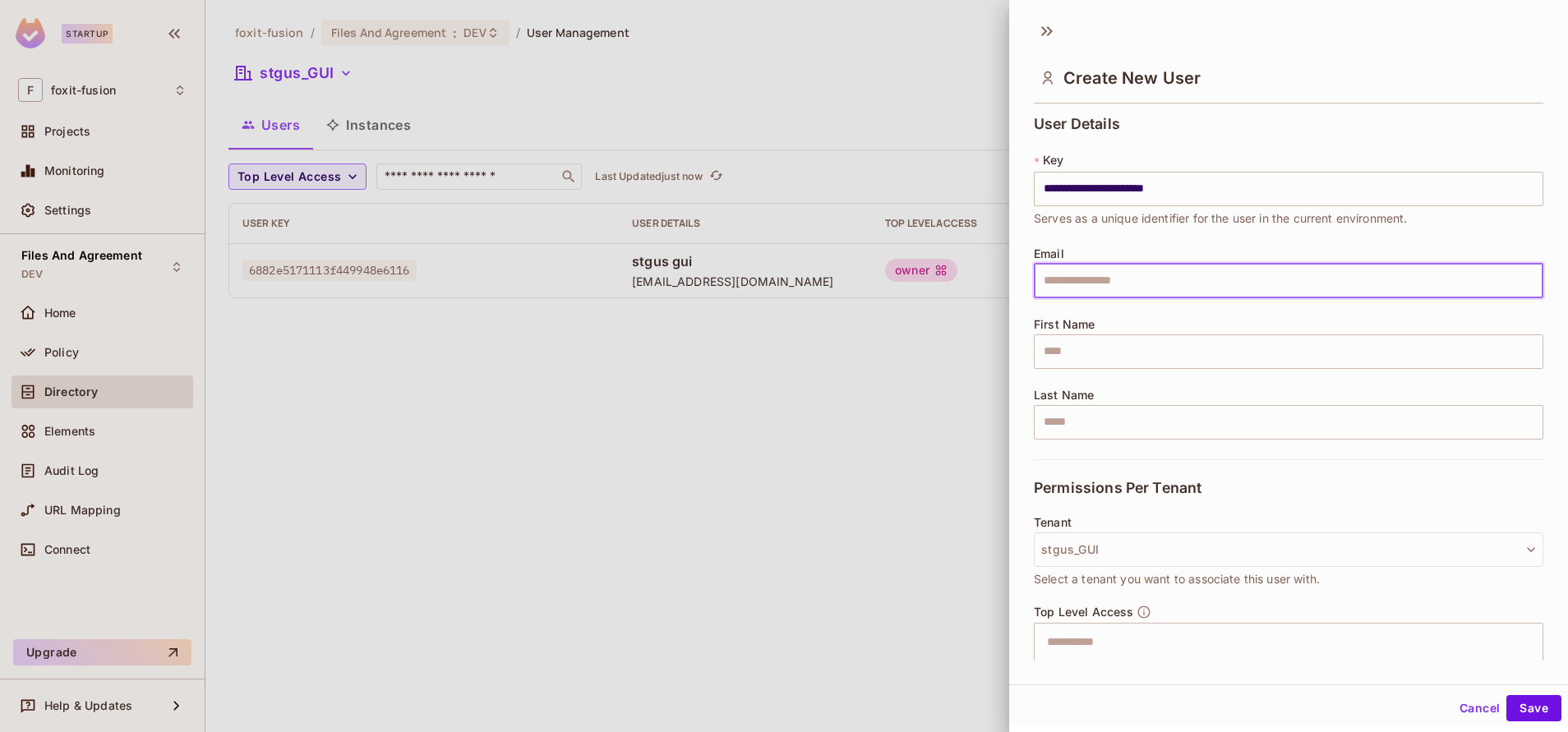
click at [1117, 285] on input "text" at bounding box center [1289, 281] width 509 height 35
paste input "**********"
type input "**********"
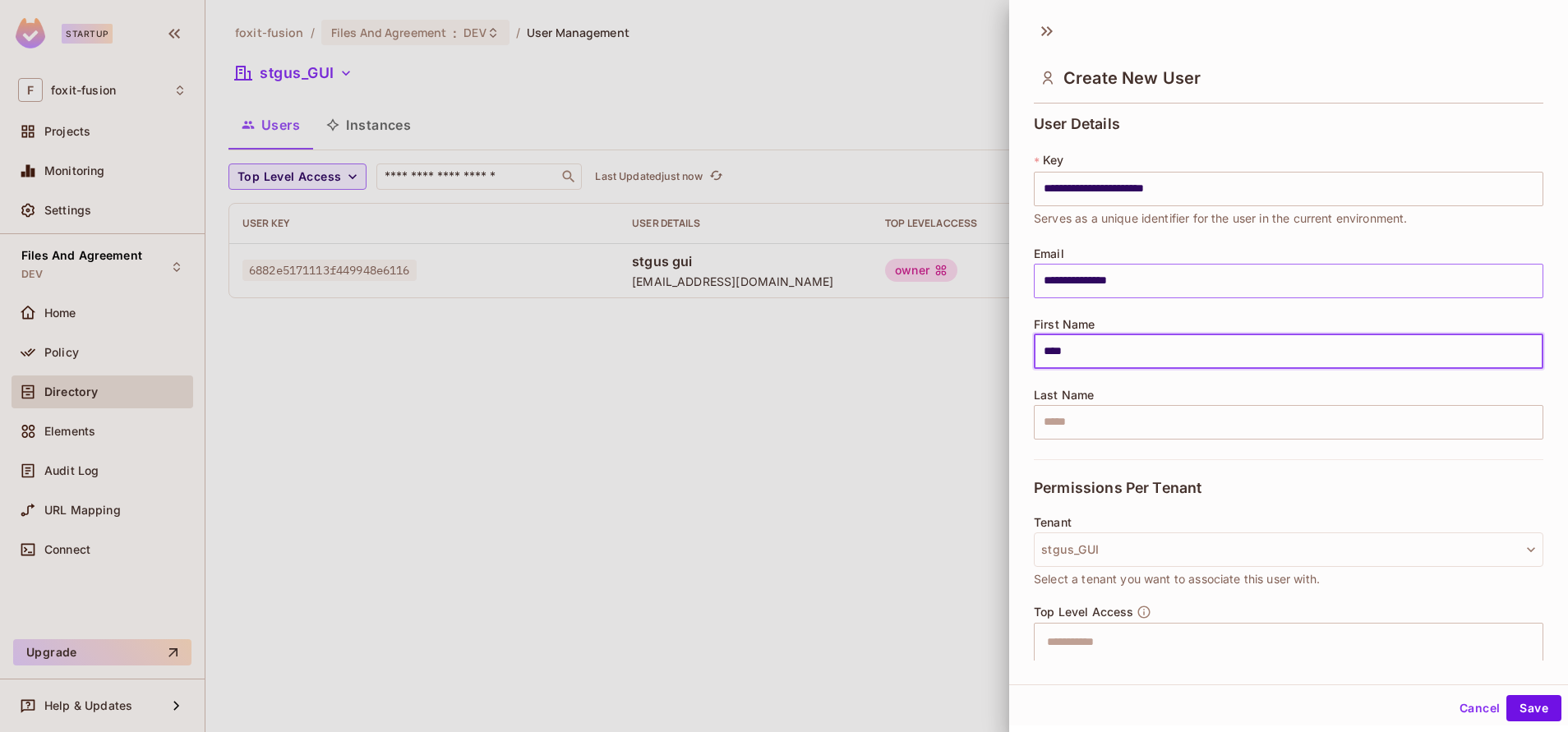
type input "****"
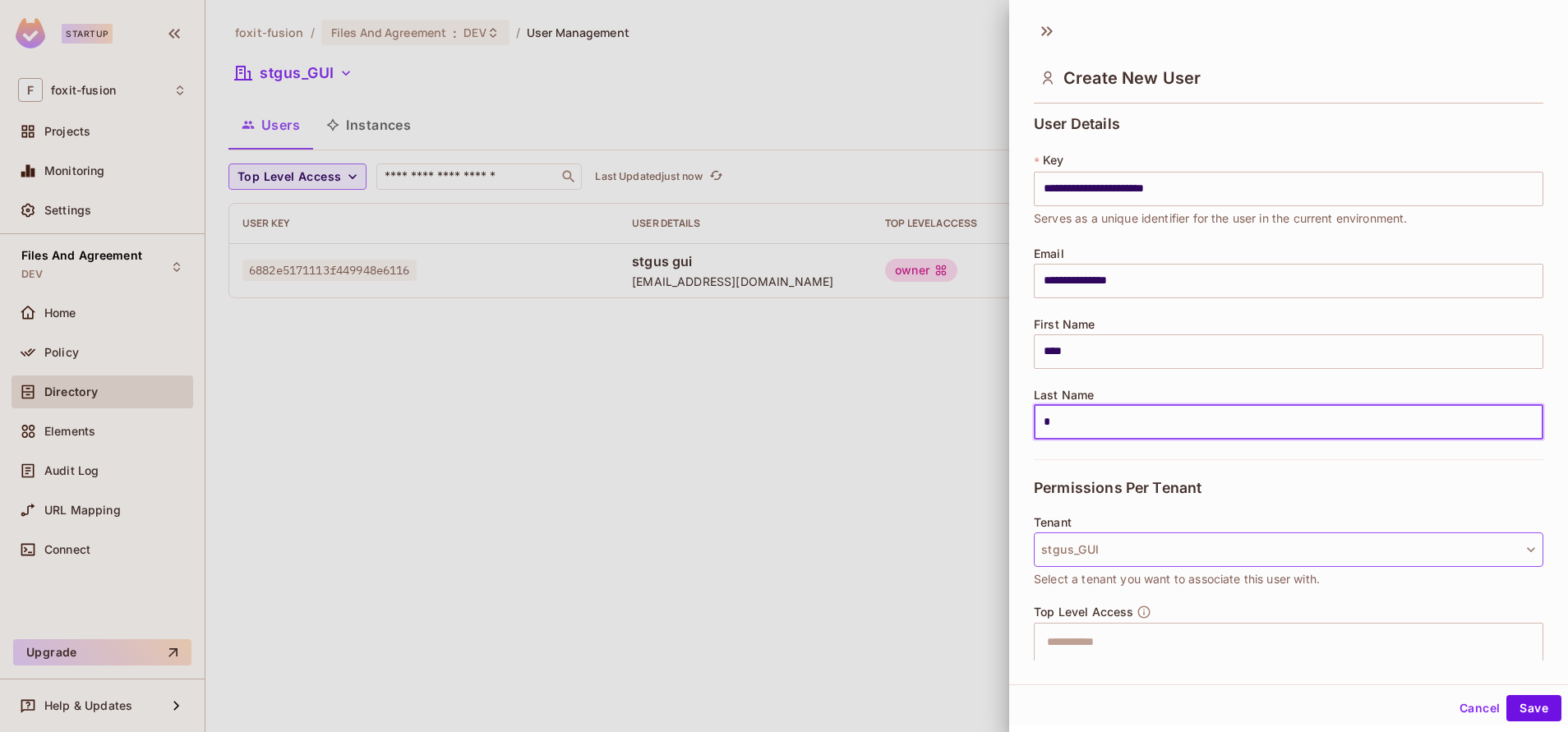
scroll to position [157, 0]
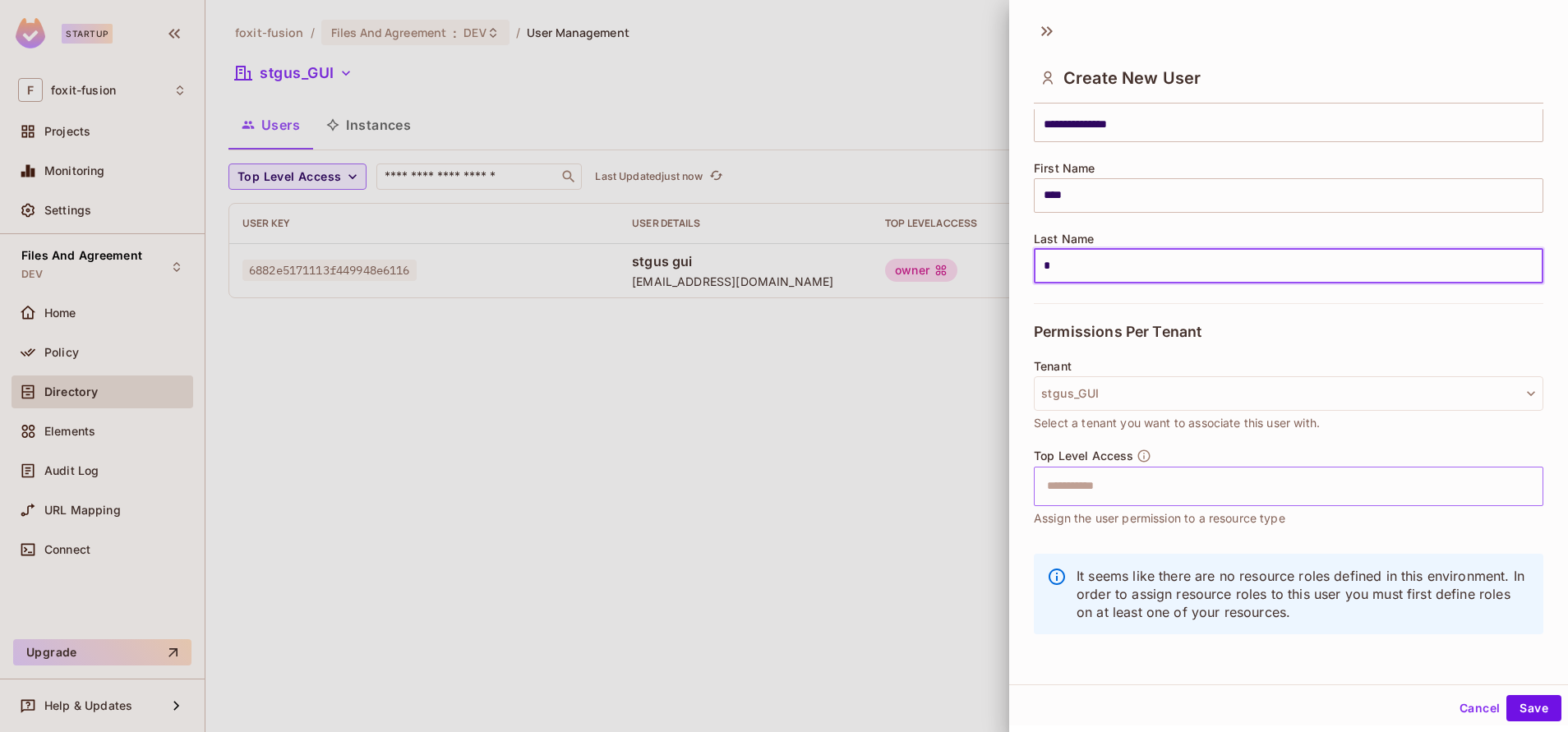
type input "*"
click at [1144, 487] on input "text" at bounding box center [1275, 486] width 475 height 33
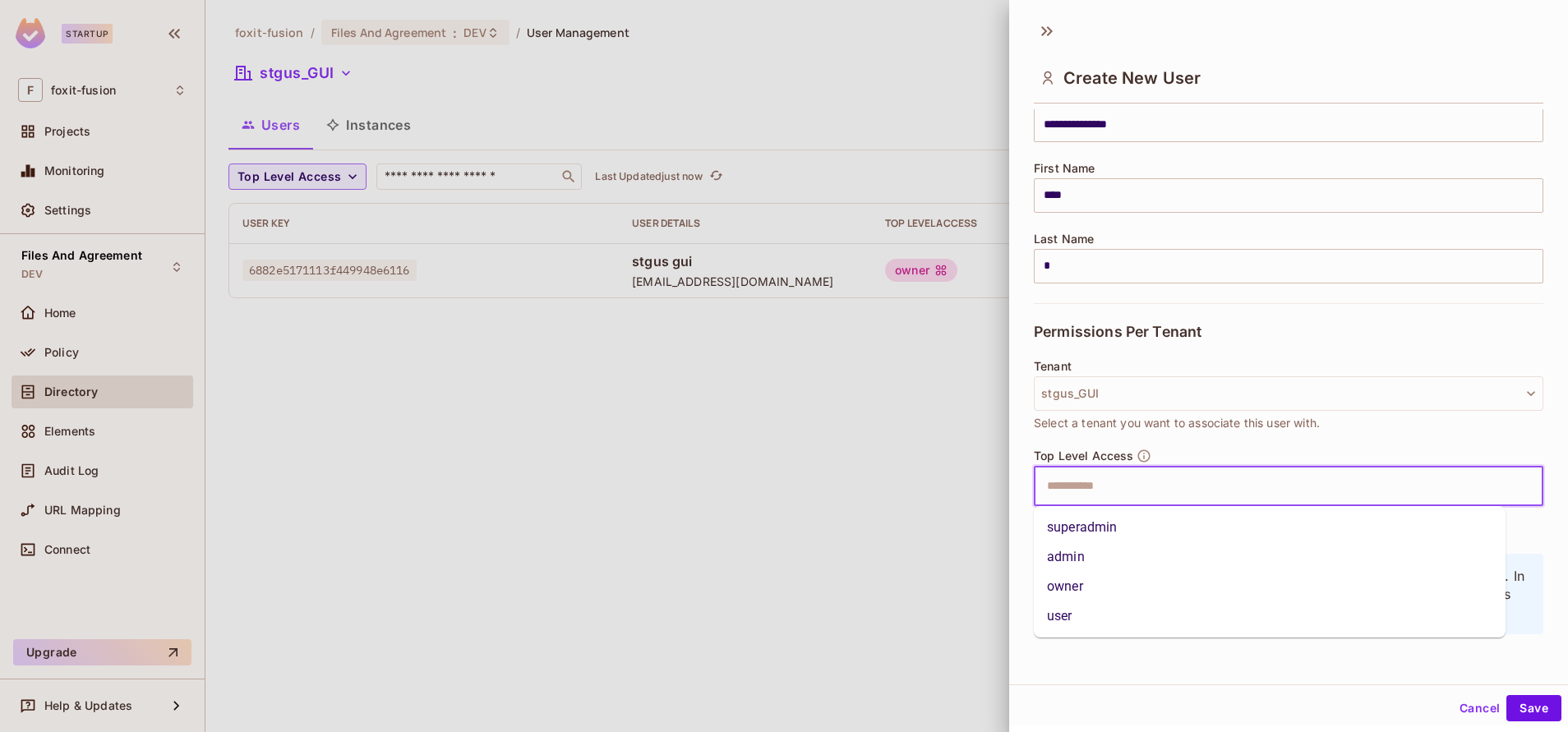
click at [1087, 616] on li "user" at bounding box center [1270, 616] width 472 height 29
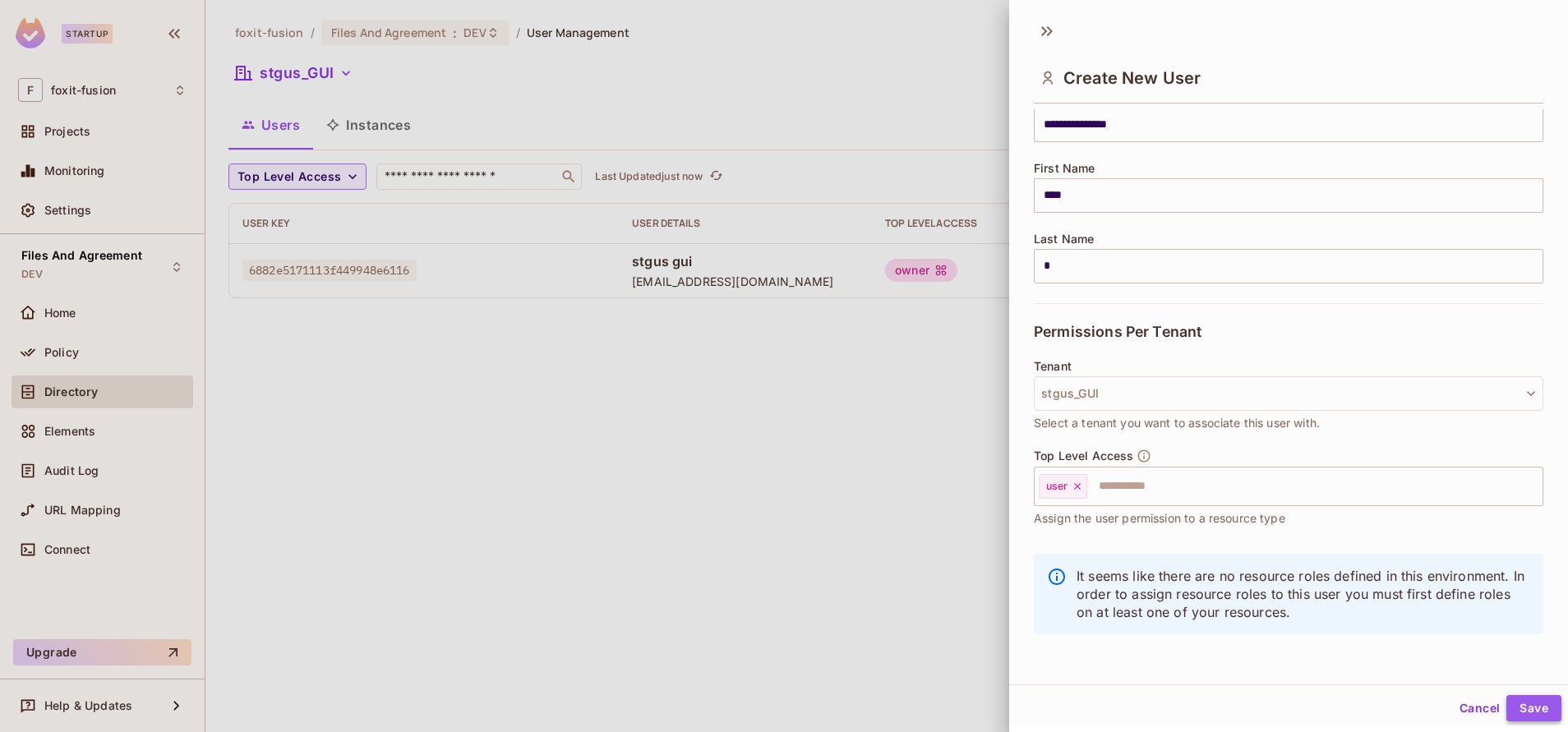
click at [1517, 705] on button "Save" at bounding box center [1534, 708] width 55 height 26
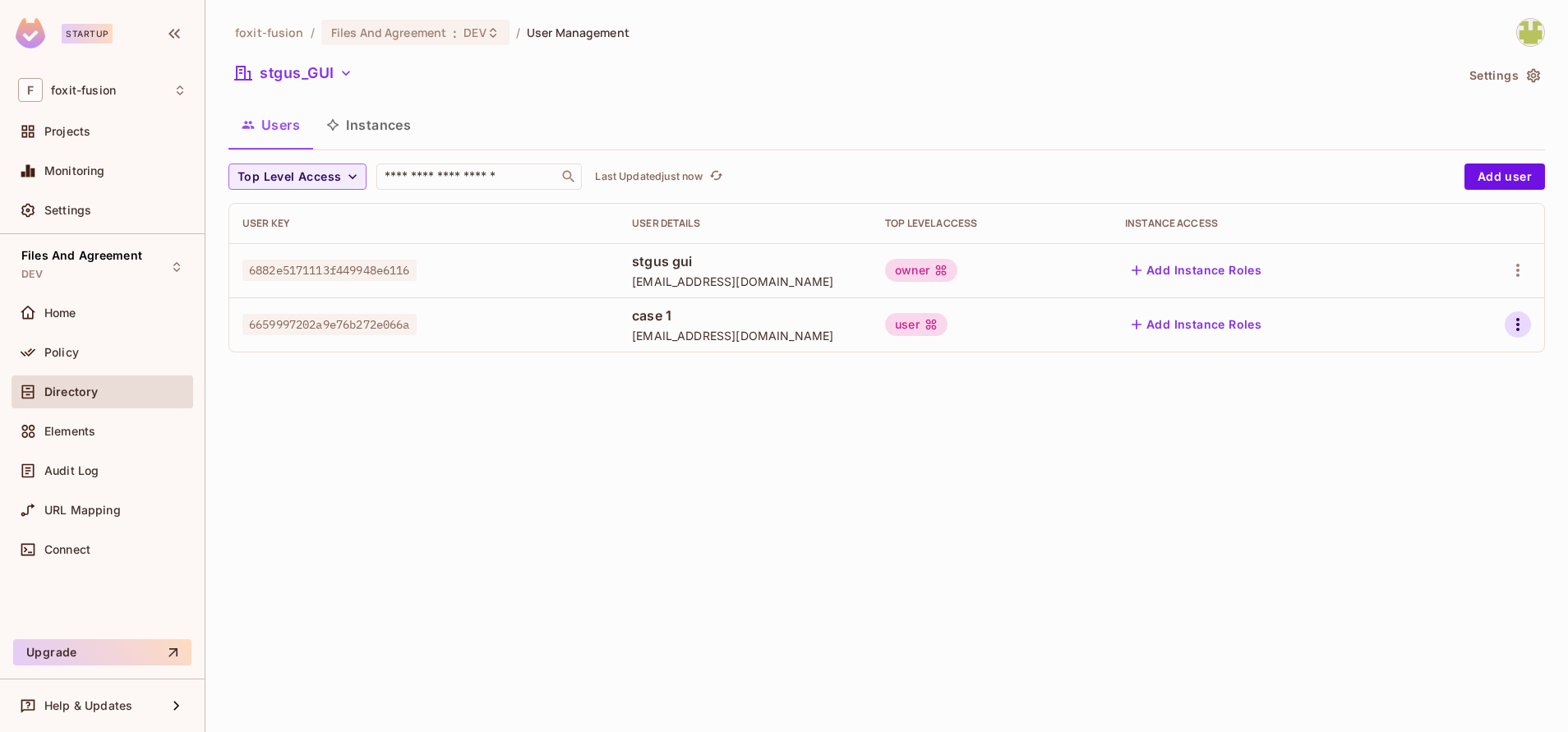
click at [1522, 334] on icon "button" at bounding box center [1518, 324] width 20 height 20
click at [1426, 436] on div "Delete User" at bounding box center [1453, 434] width 65 height 16
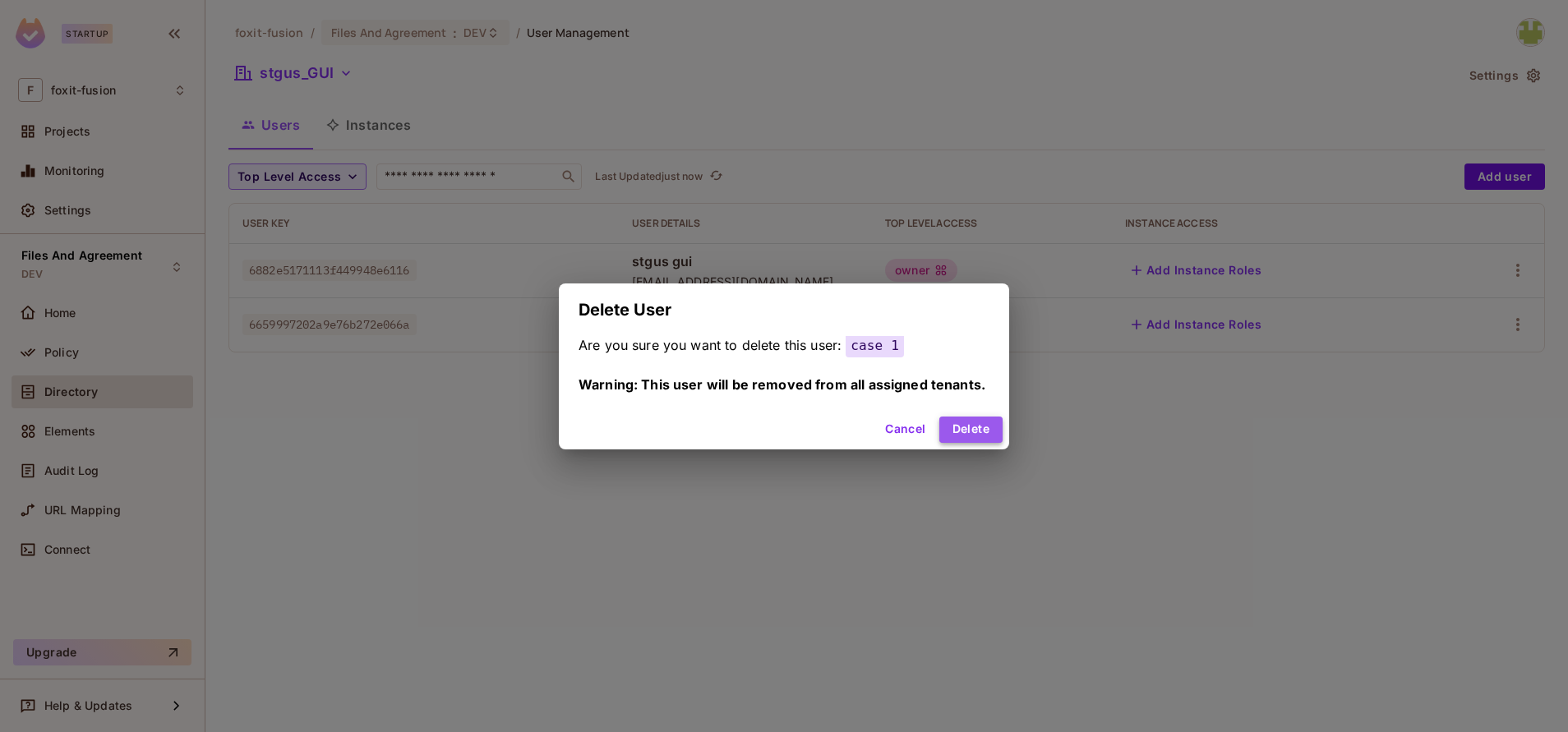
click at [969, 424] on button "Delete" at bounding box center [971, 430] width 63 height 26
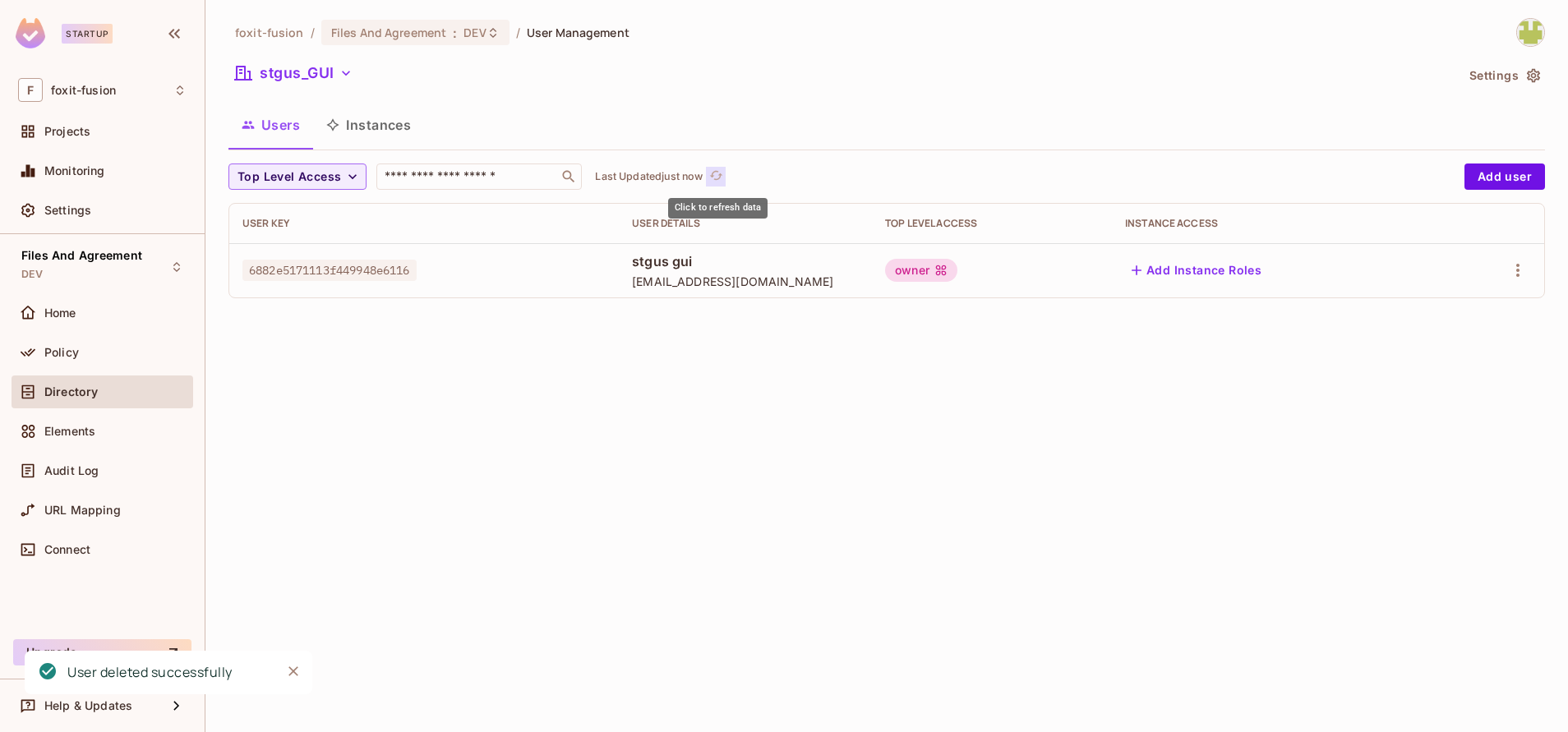
click at [717, 177] on icon "refresh" at bounding box center [716, 175] width 14 height 14
